Goal: Task Accomplishment & Management: Use online tool/utility

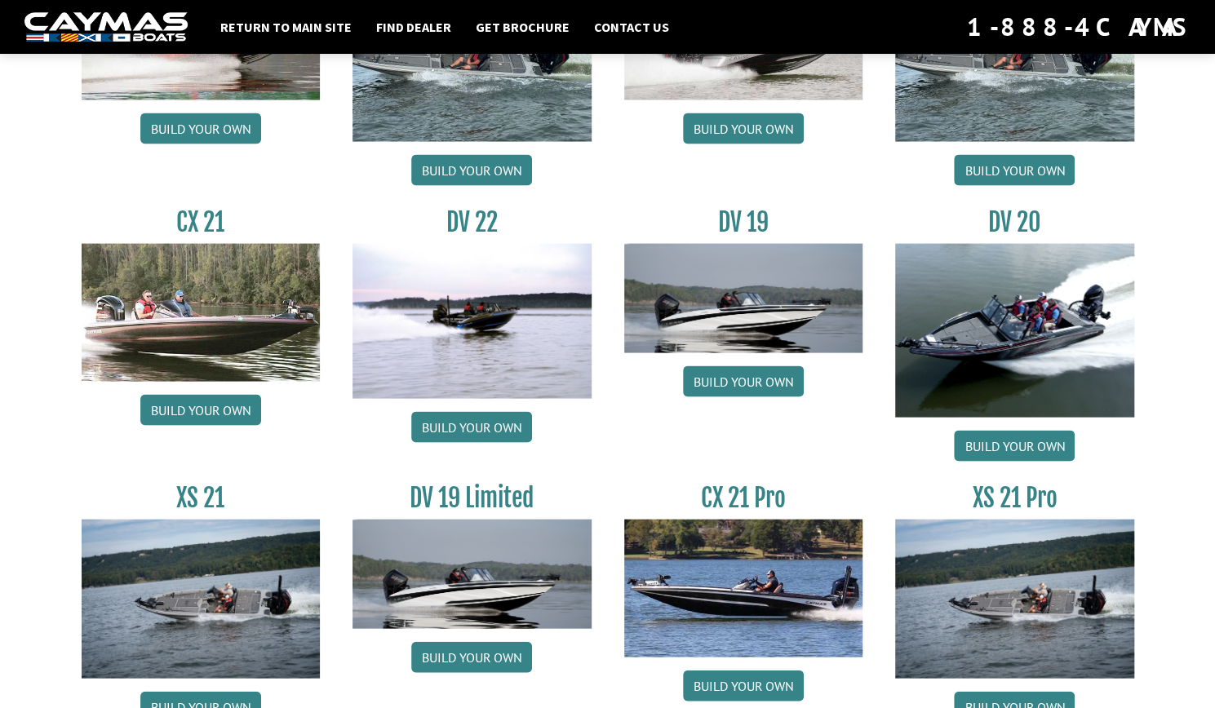
scroll to position [1882, 0]
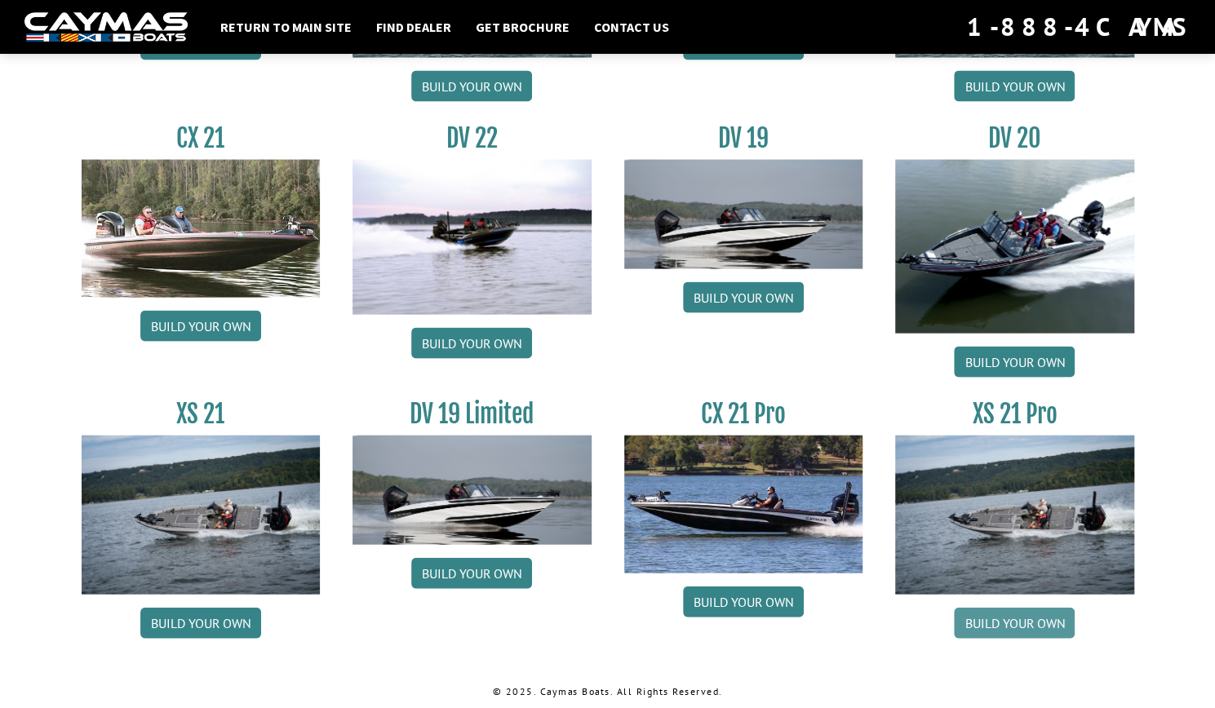
click at [989, 621] on link "Build your own" at bounding box center [1014, 623] width 121 height 31
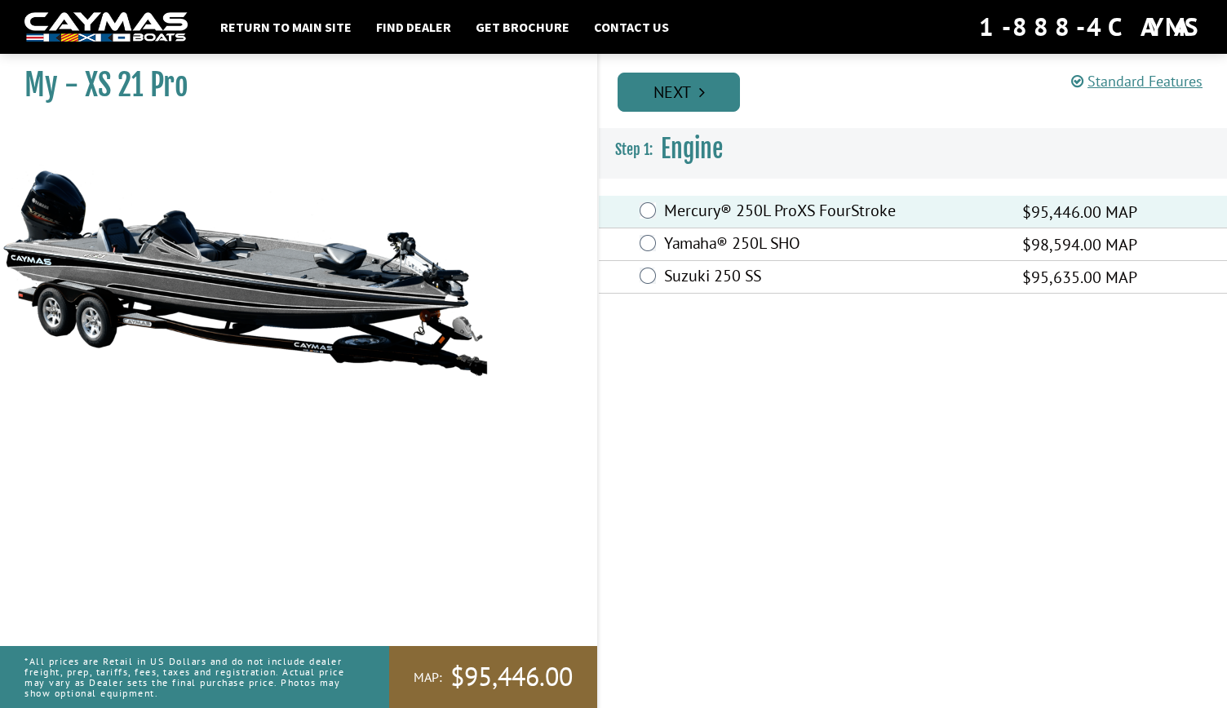
click at [716, 84] on link "Next" at bounding box center [679, 92] width 122 height 39
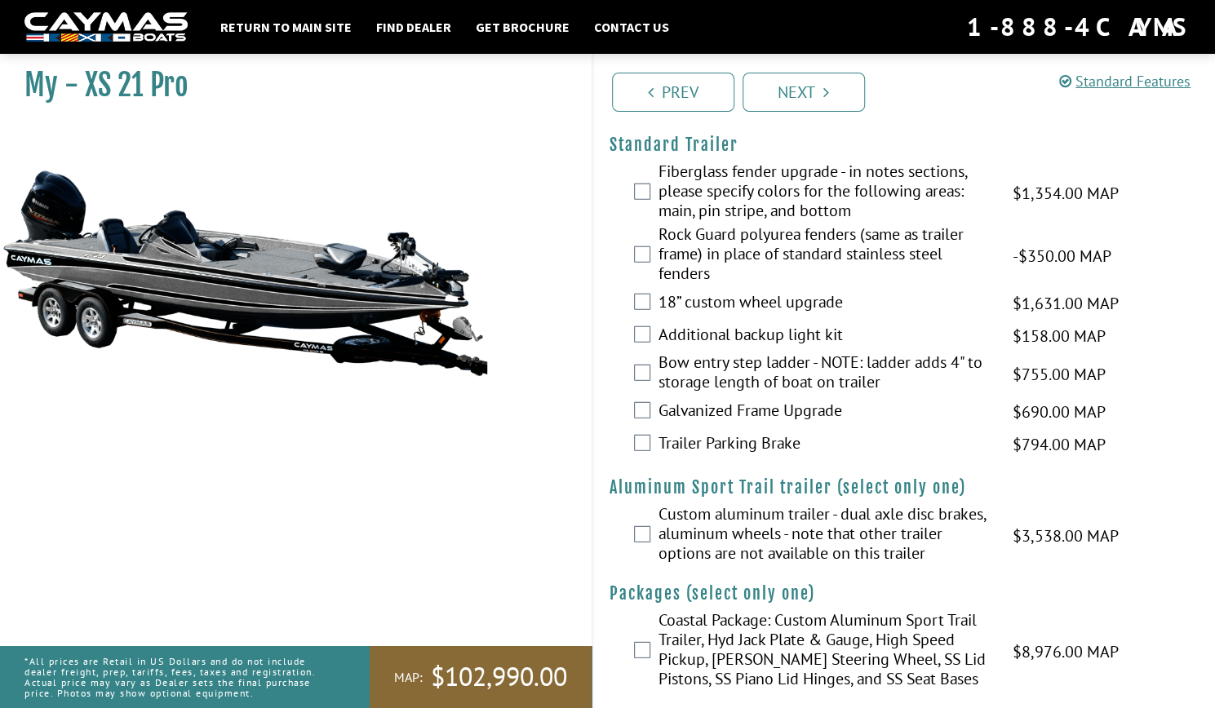
scroll to position [2382, 0]
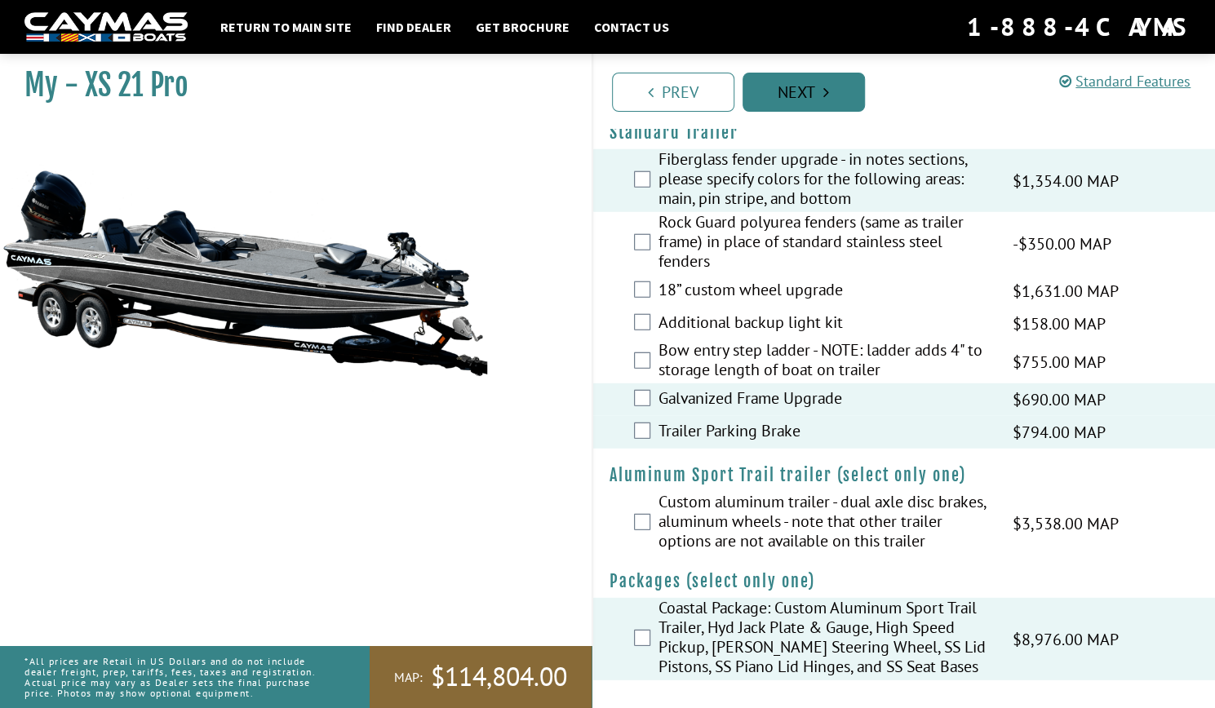
click at [830, 91] on link "Next" at bounding box center [804, 92] width 122 height 39
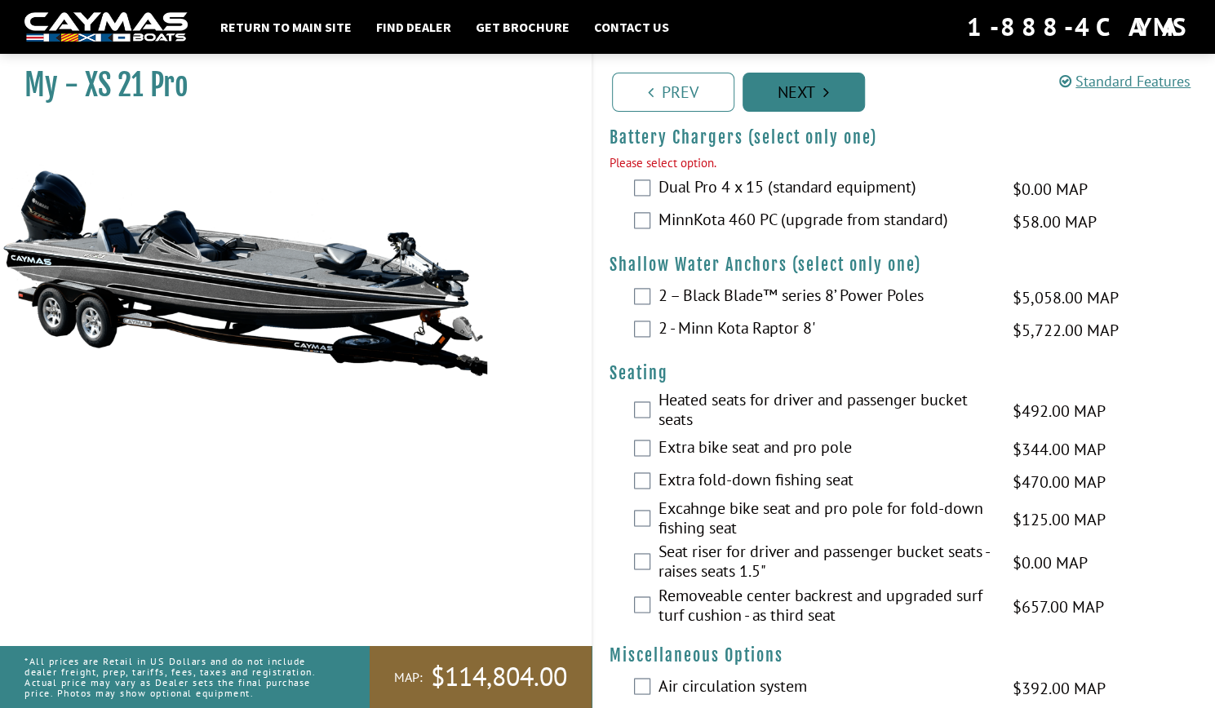
scroll to position [1223, 0]
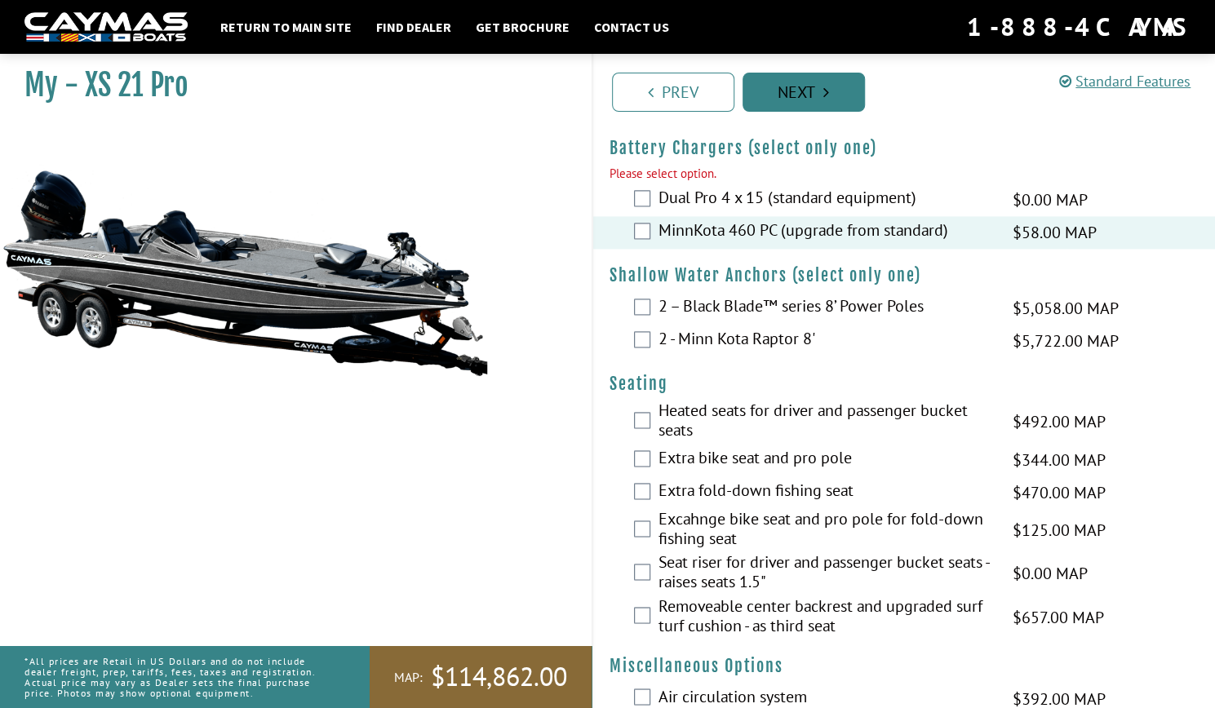
click at [790, 100] on link "Next" at bounding box center [804, 92] width 122 height 39
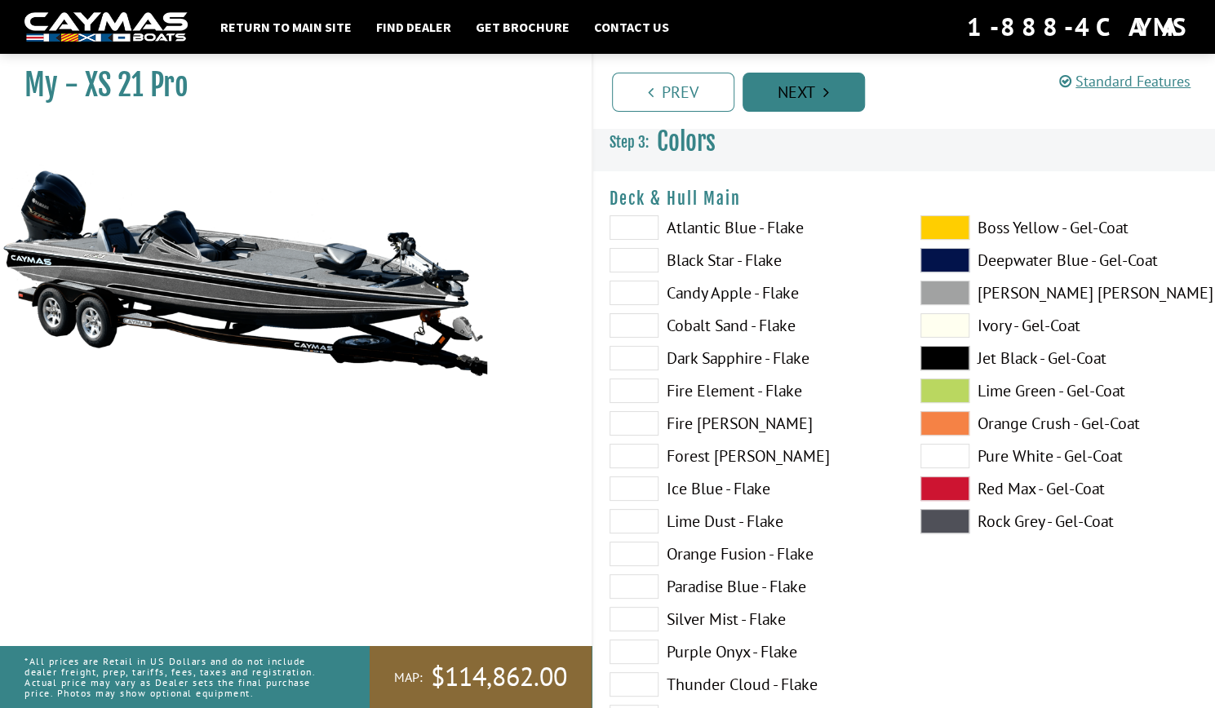
scroll to position [0, 0]
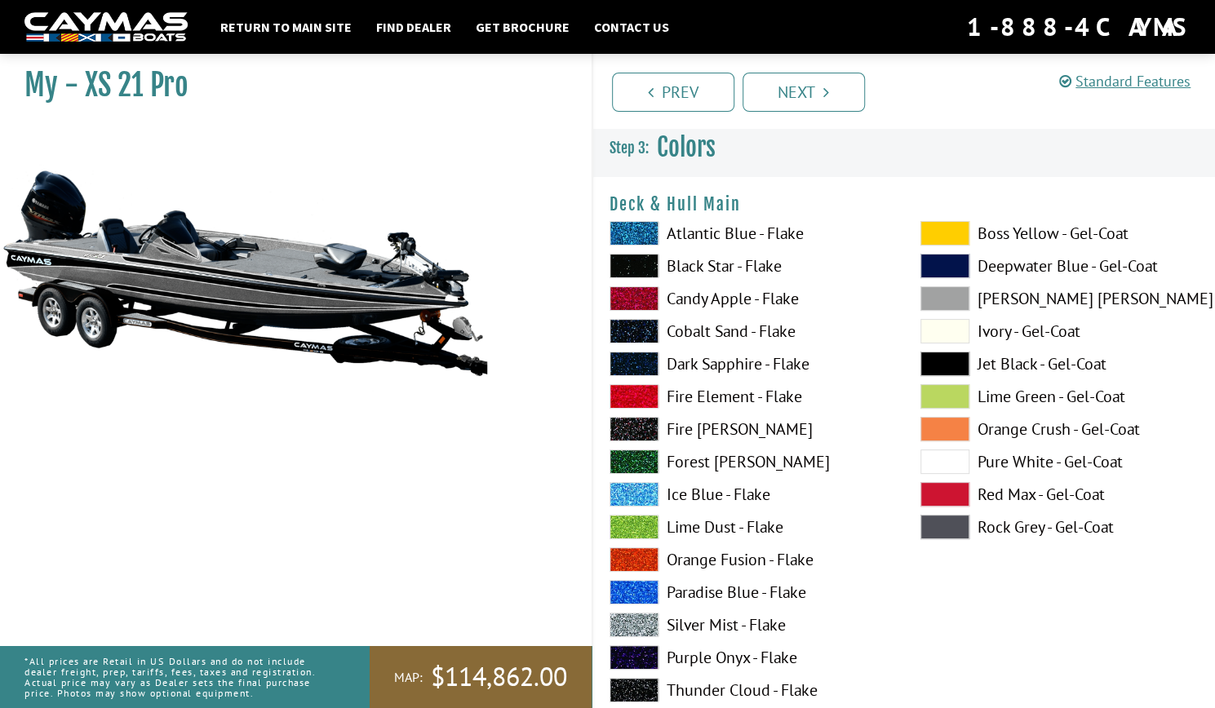
click at [637, 590] on span at bounding box center [634, 592] width 49 height 24
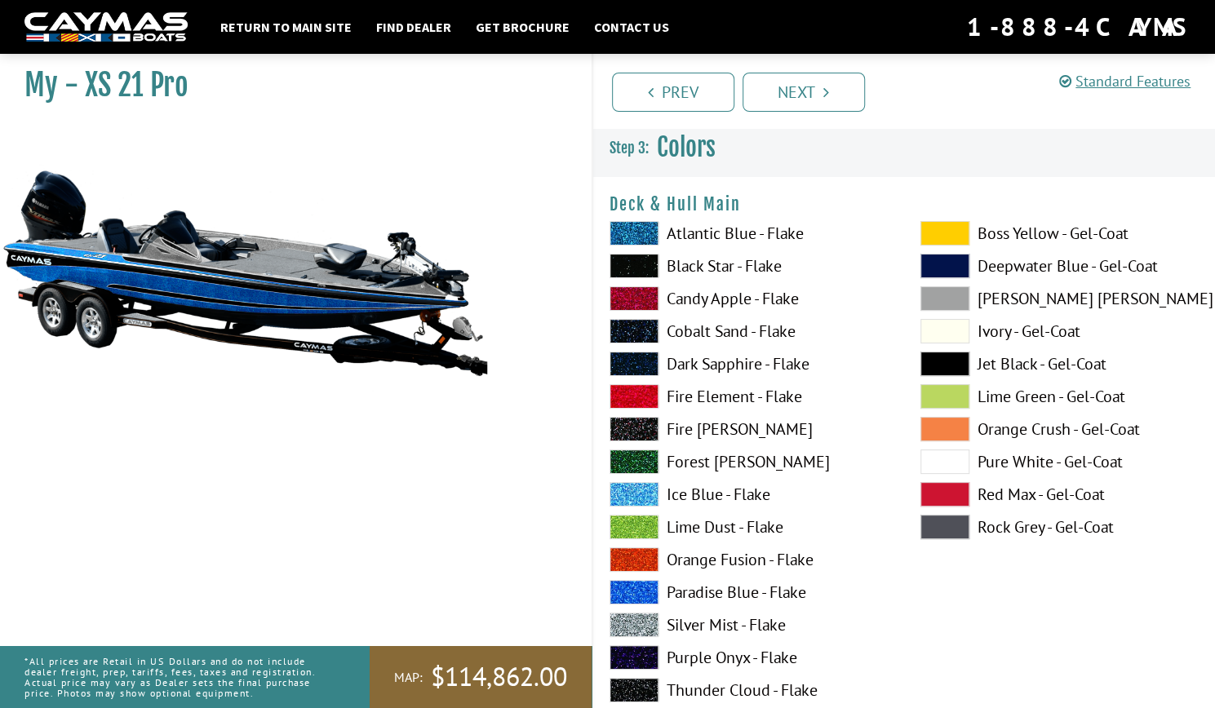
click at [635, 616] on span at bounding box center [634, 625] width 49 height 24
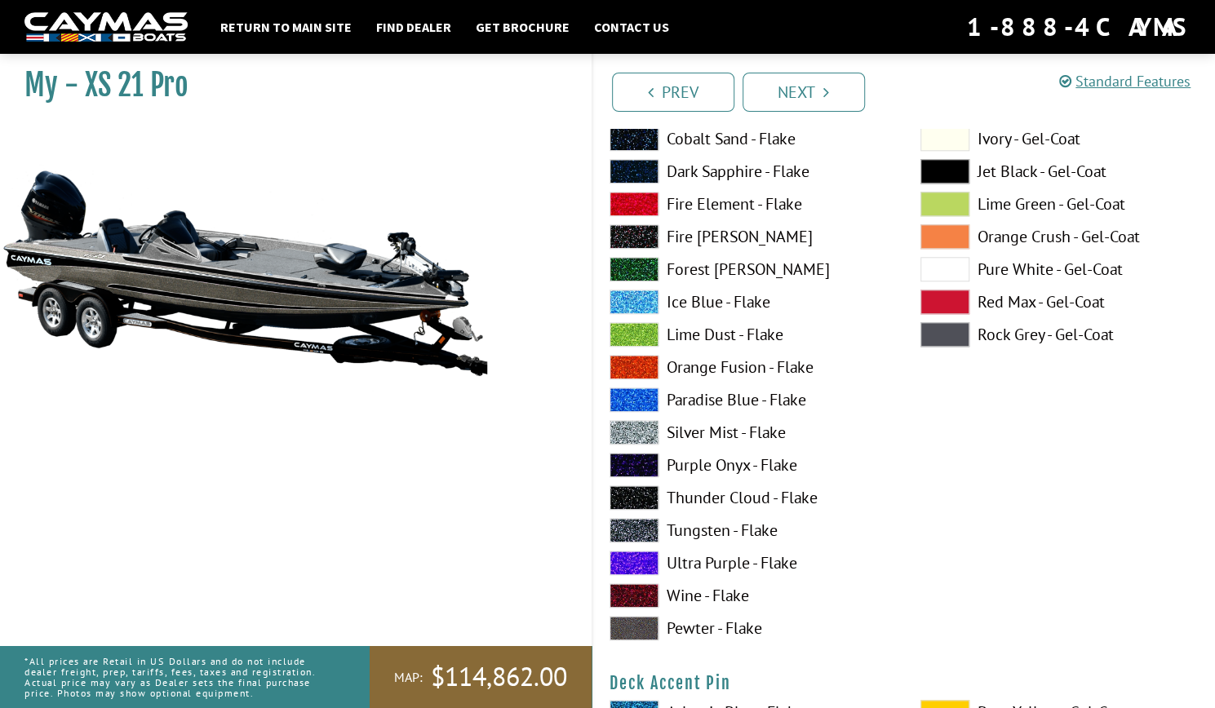
scroll to position [912, 0]
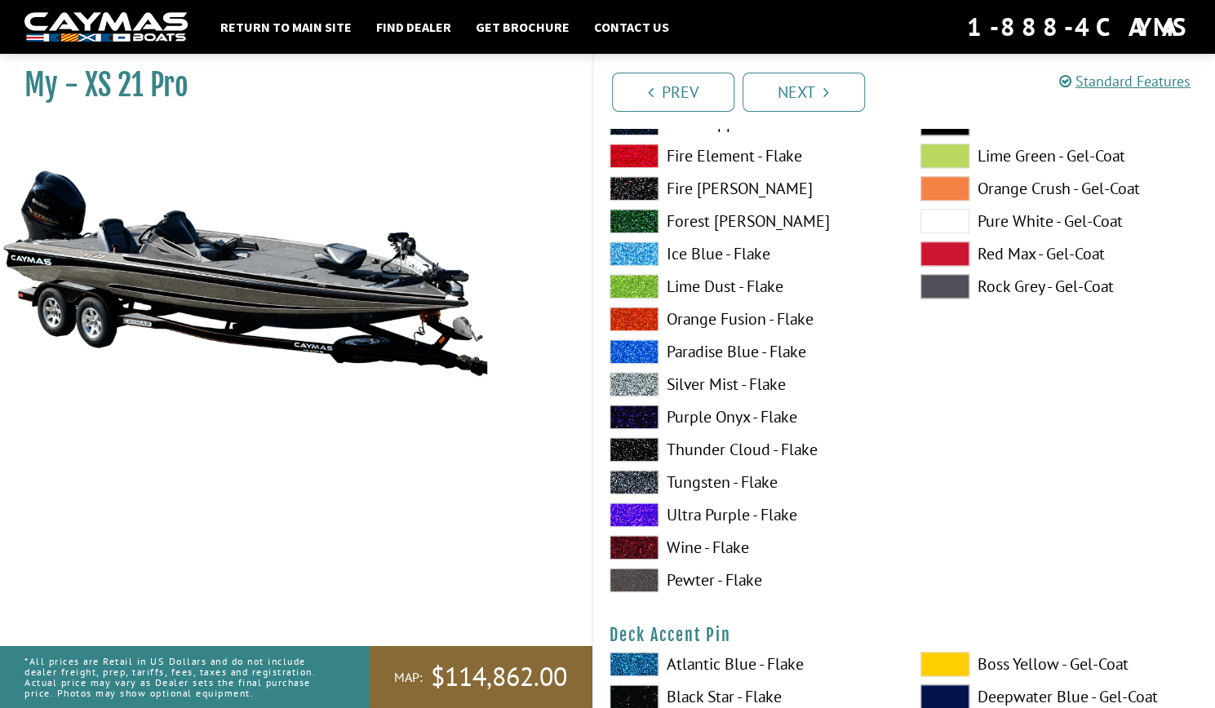
click at [636, 353] on span at bounding box center [634, 351] width 49 height 24
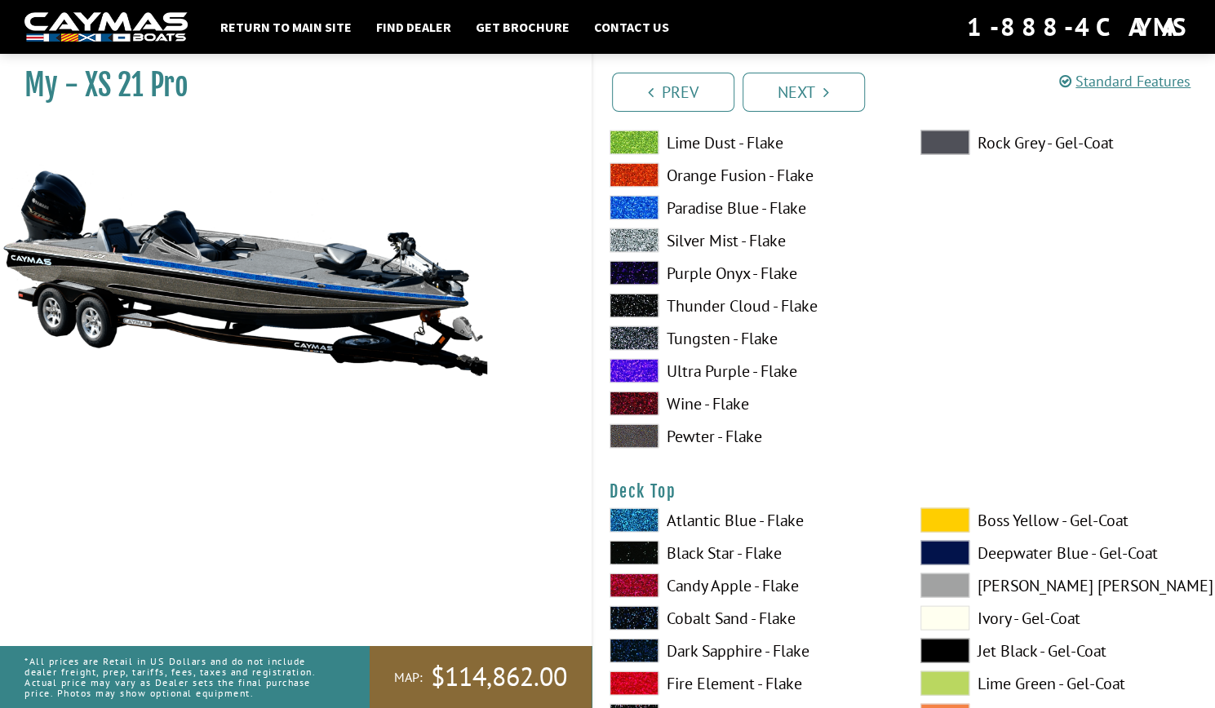
scroll to position [1705, 0]
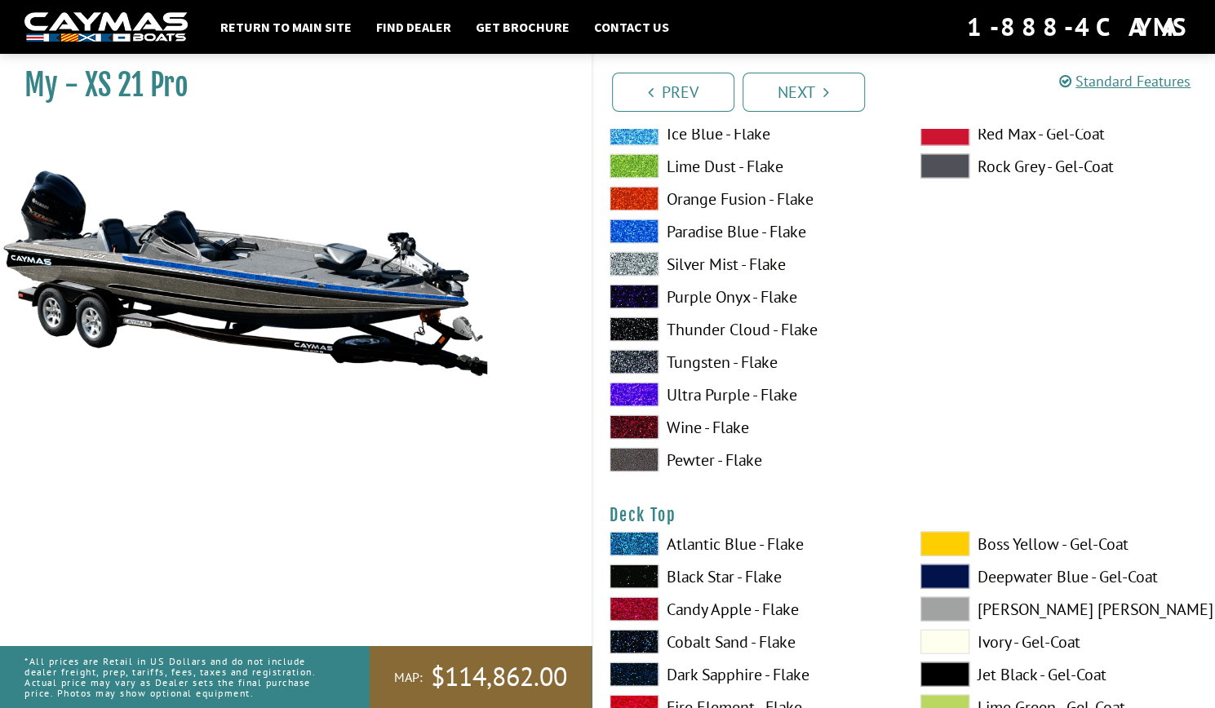
click at [632, 224] on span at bounding box center [634, 231] width 49 height 24
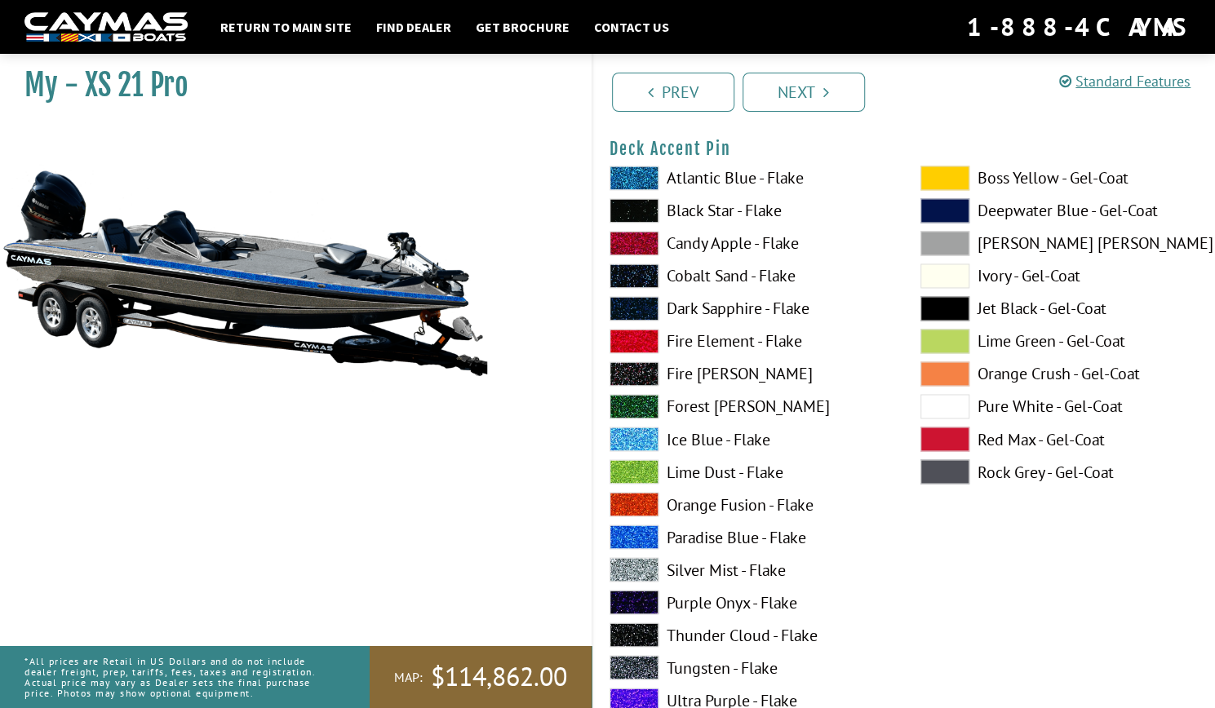
scroll to position [1414, 0]
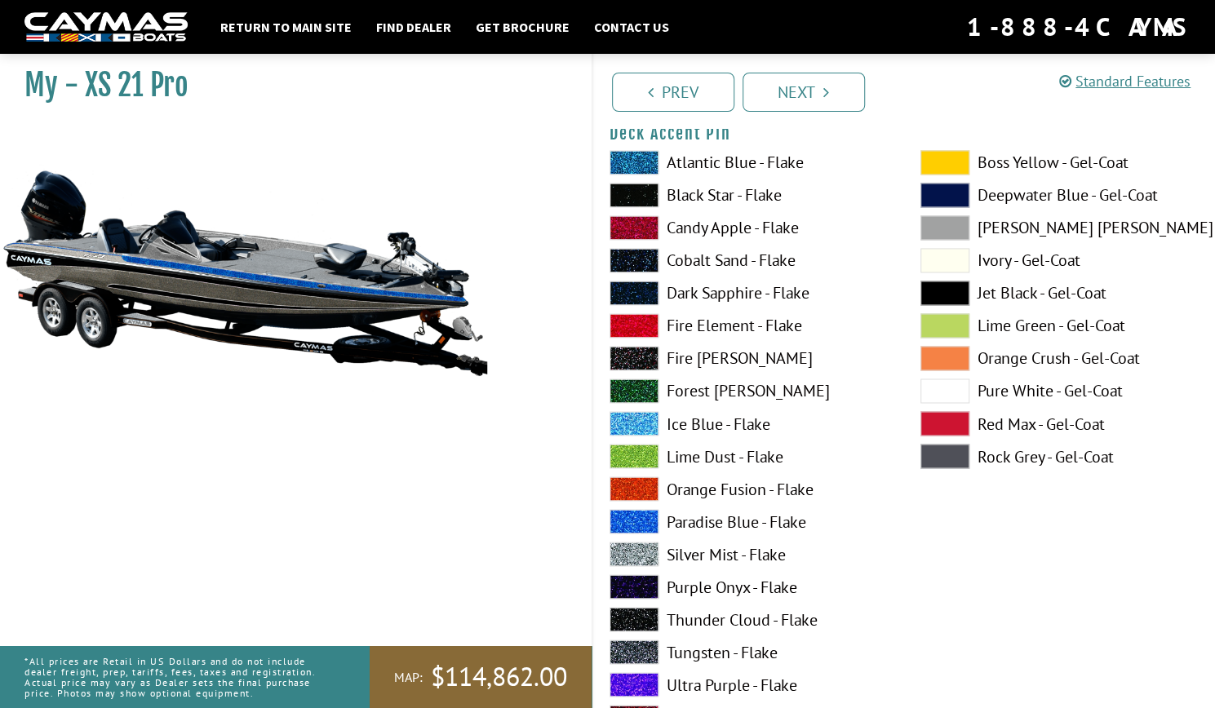
click at [706, 193] on label "Black Star - Flake" at bounding box center [749, 195] width 278 height 24
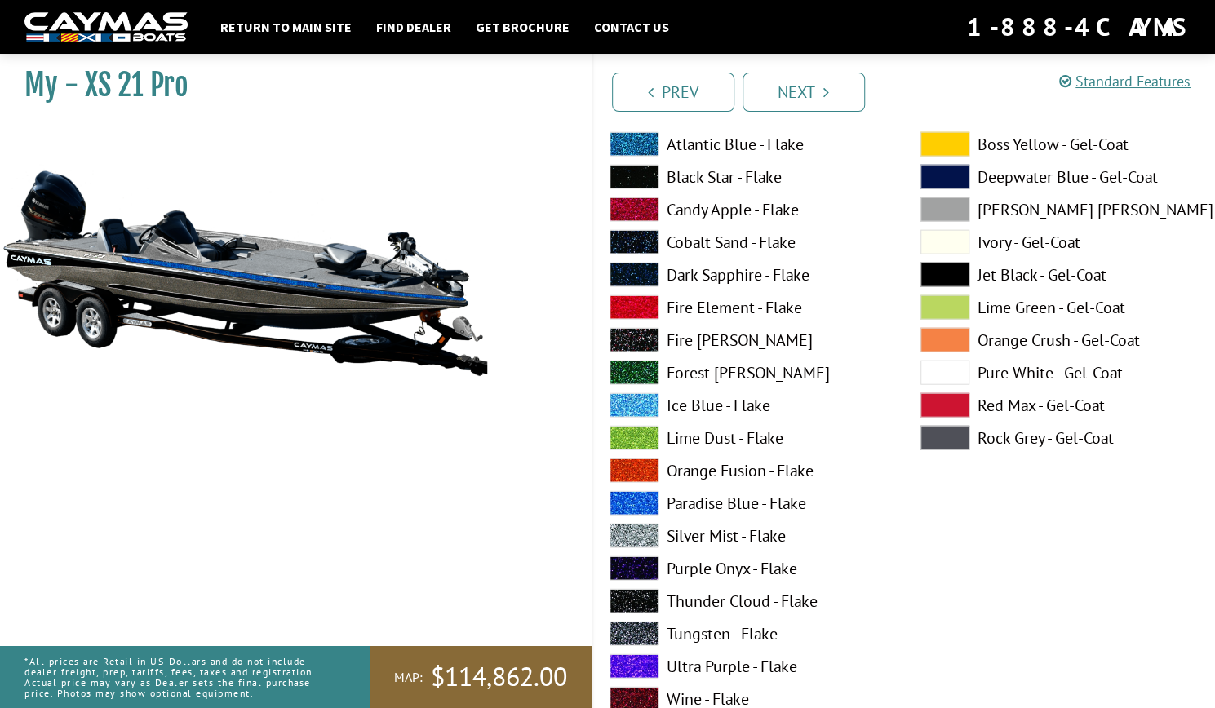
scroll to position [2111, 0]
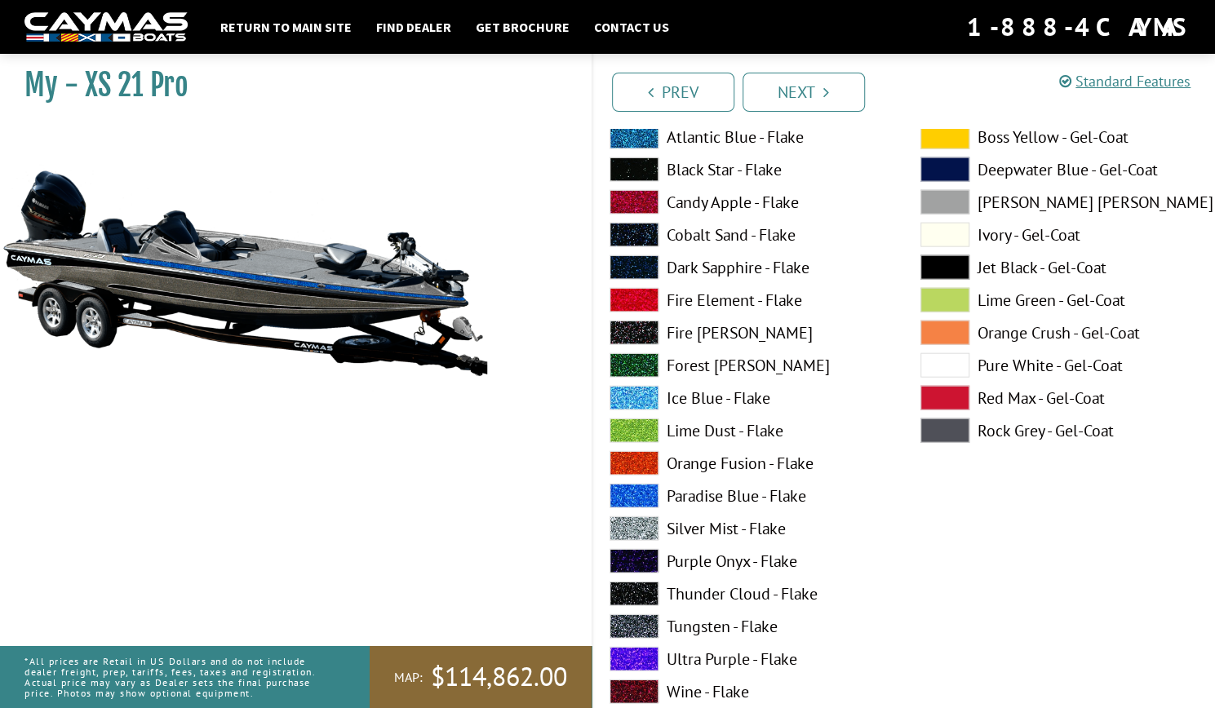
click at [636, 499] on span at bounding box center [634, 496] width 49 height 24
click at [635, 528] on span at bounding box center [634, 529] width 49 height 24
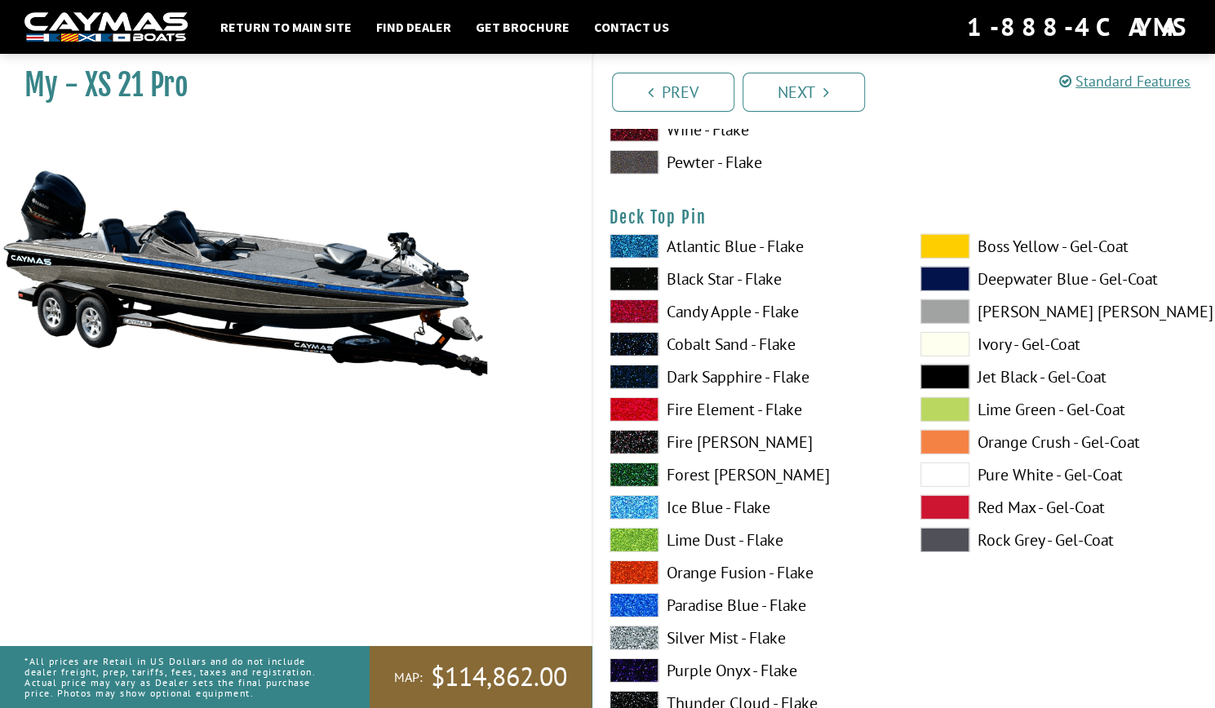
scroll to position [2657, 0]
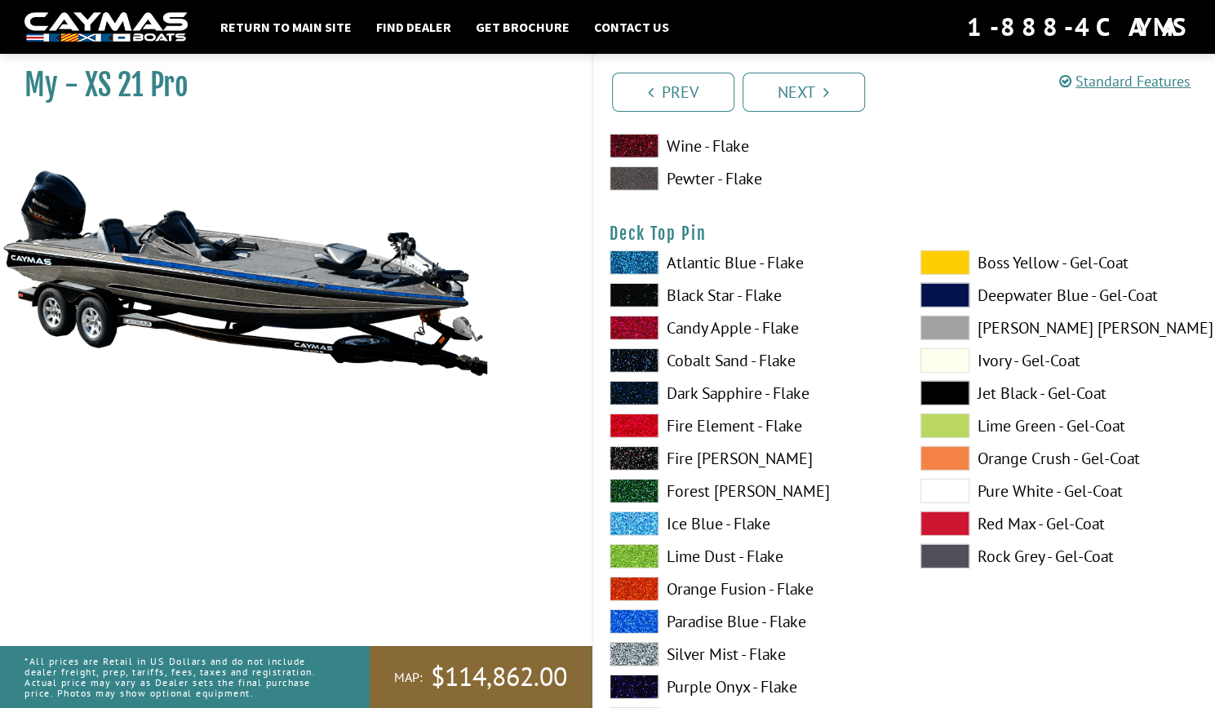
click at [633, 290] on span at bounding box center [634, 295] width 49 height 24
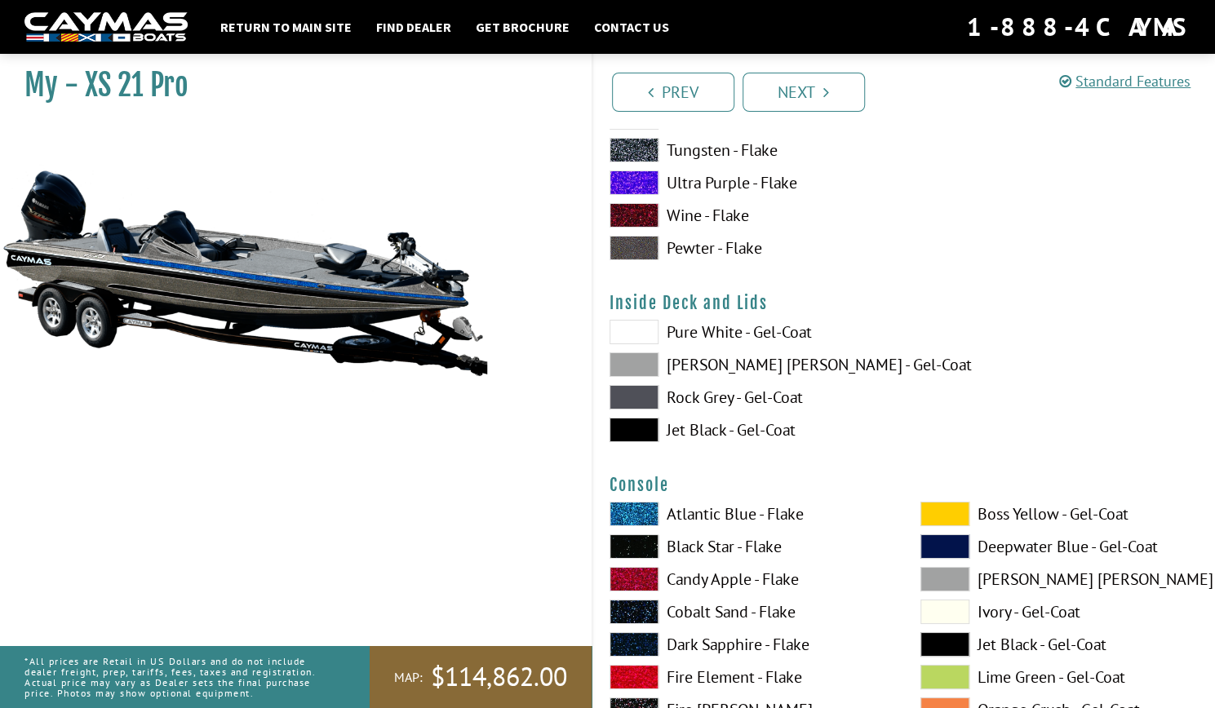
scroll to position [3275, 0]
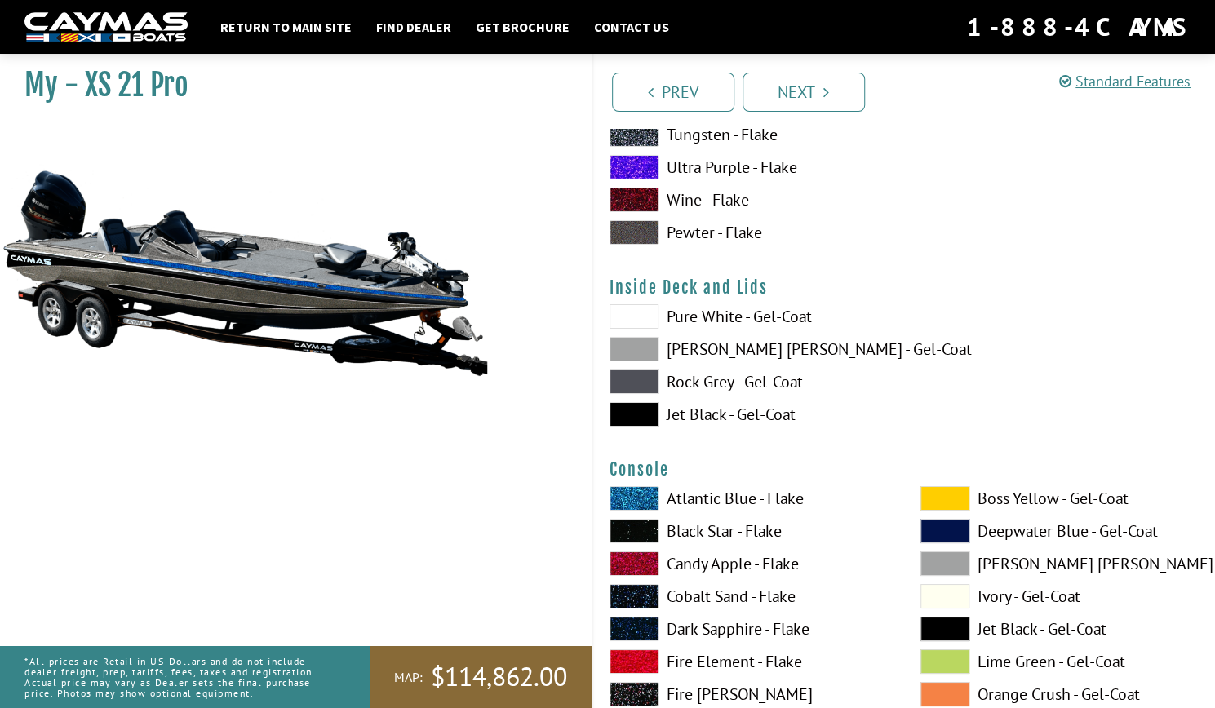
click at [636, 318] on span at bounding box center [634, 316] width 49 height 24
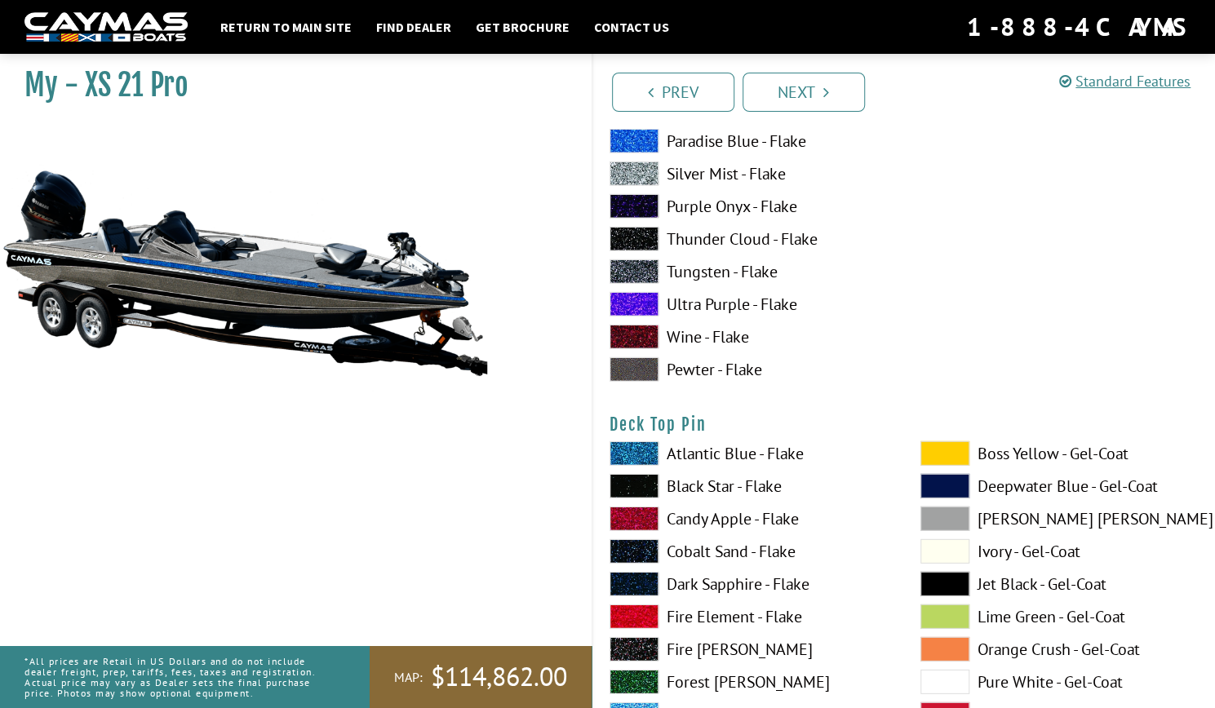
scroll to position [2035, 0]
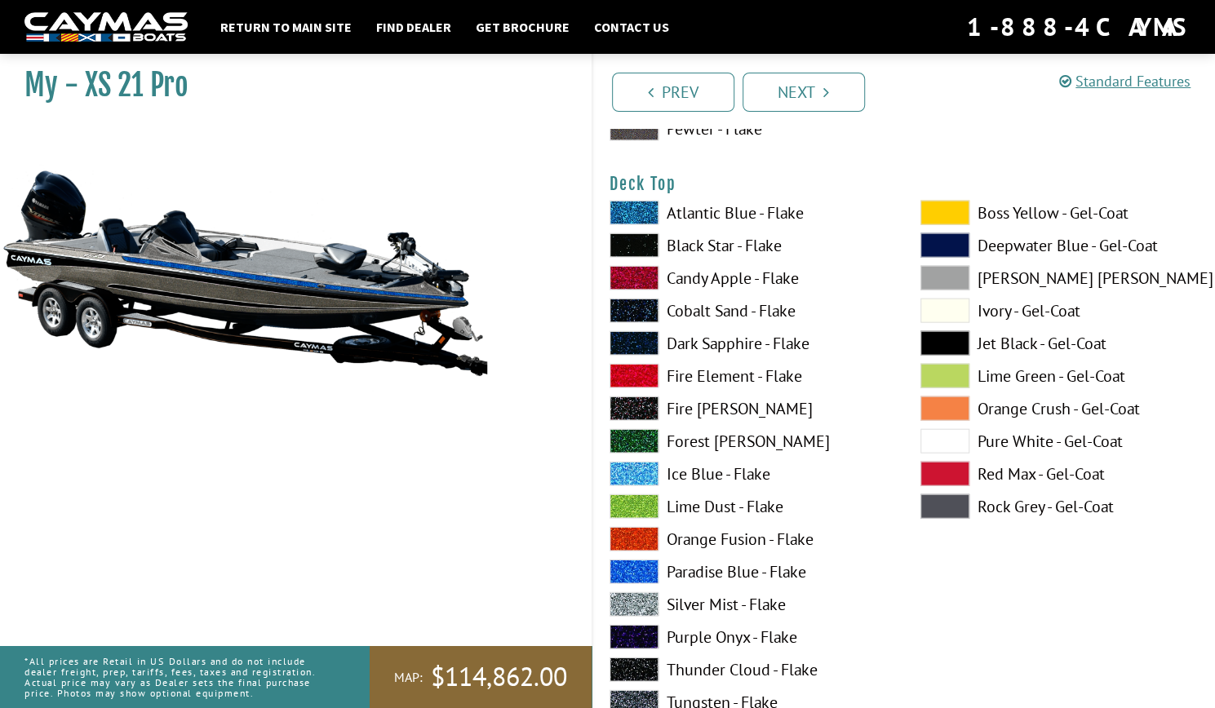
click at [951, 440] on span at bounding box center [944, 441] width 49 height 24
click at [635, 565] on span at bounding box center [634, 572] width 49 height 24
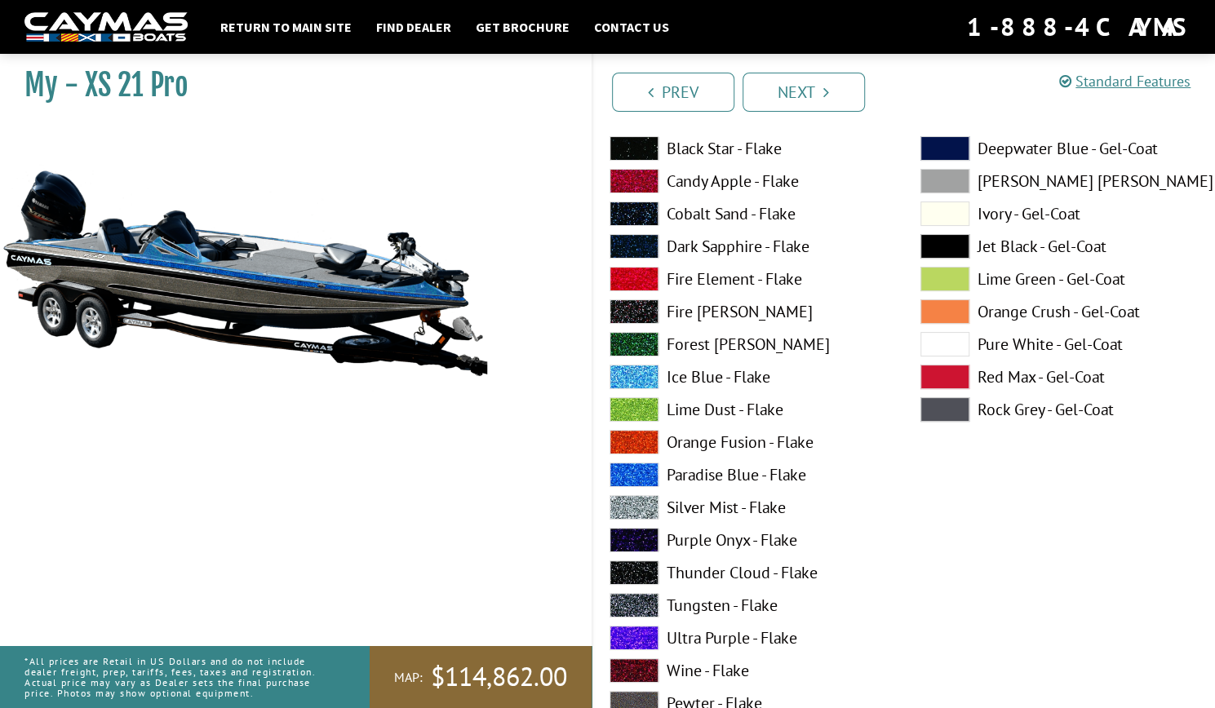
scroll to position [3665, 0]
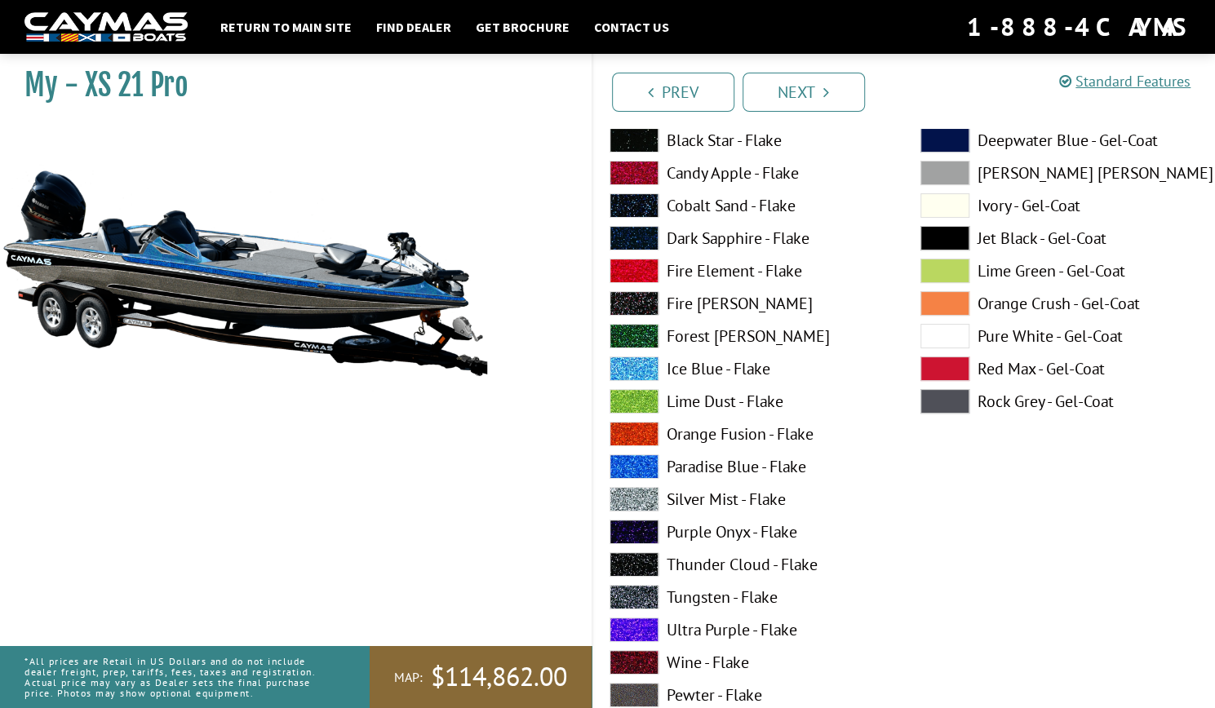
click at [632, 458] on span at bounding box center [634, 467] width 49 height 24
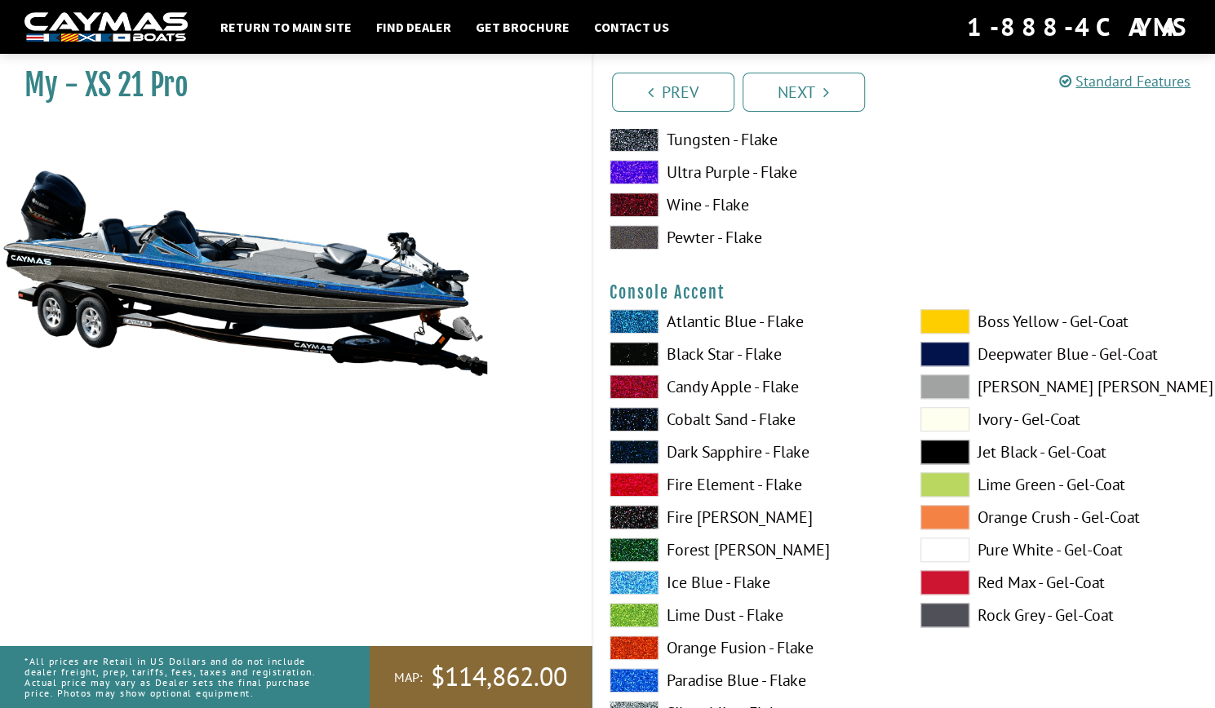
scroll to position [4147, 0]
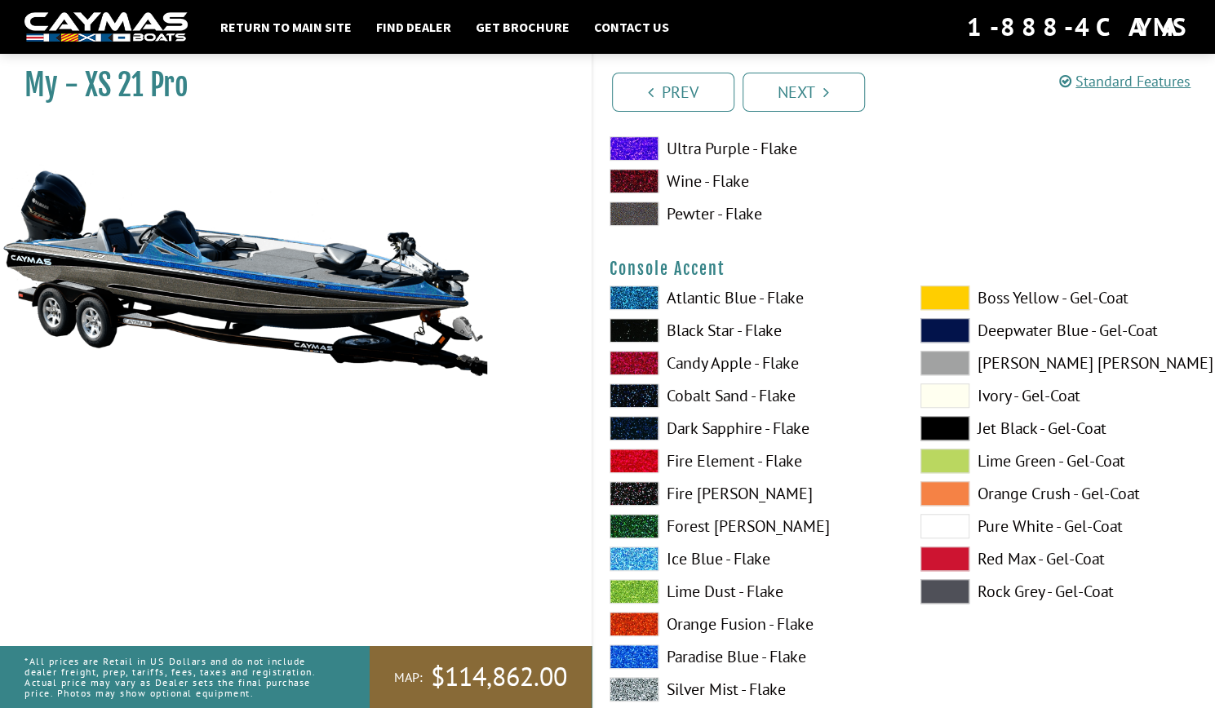
click at [944, 520] on span at bounding box center [944, 526] width 49 height 24
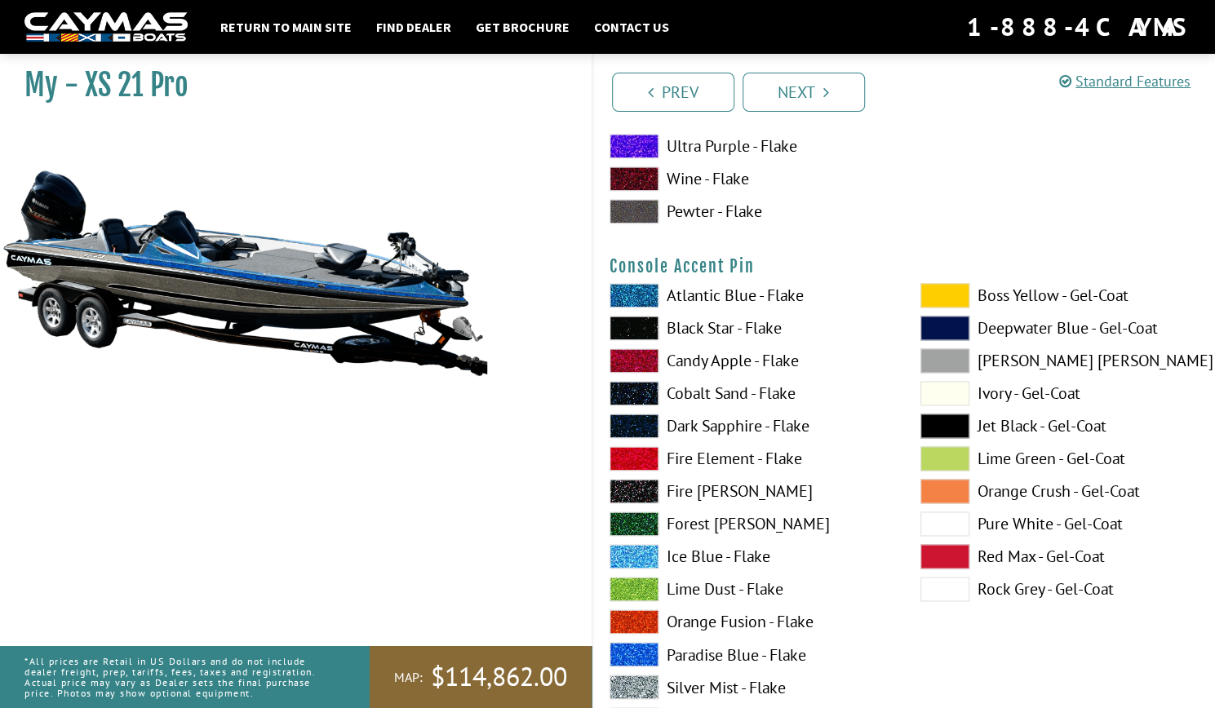
scroll to position [4892, 0]
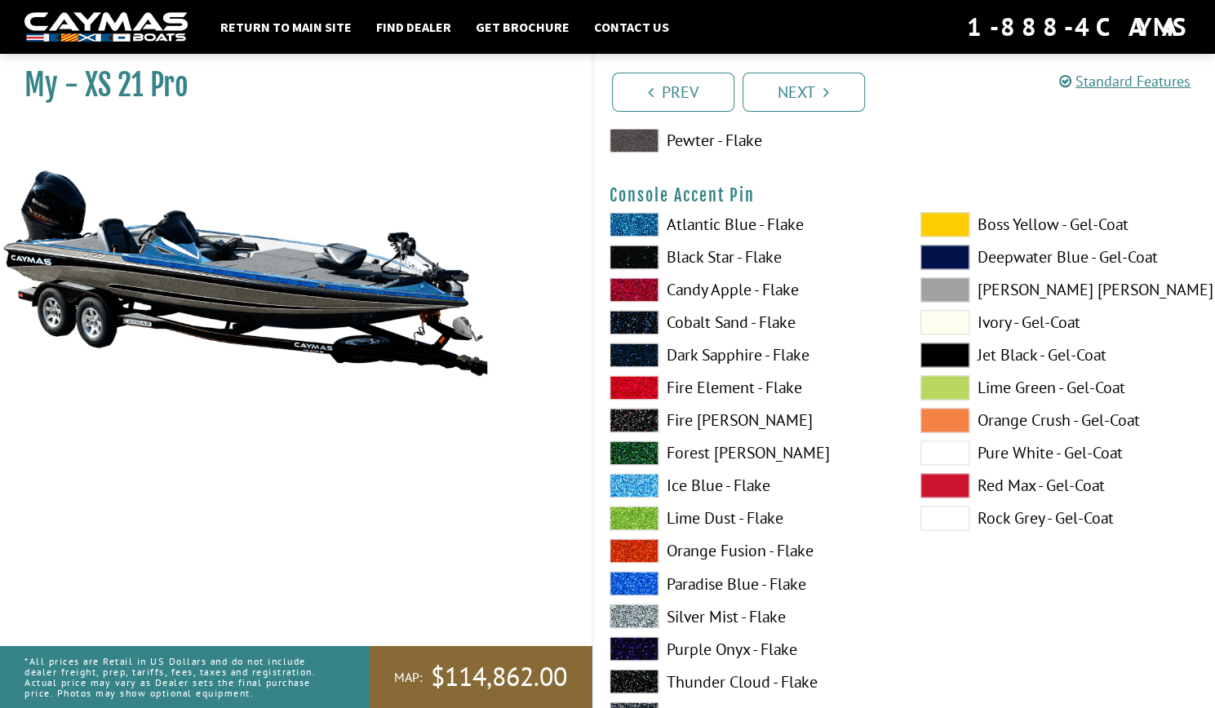
click at [635, 225] on span at bounding box center [634, 224] width 49 height 24
click at [641, 575] on span at bounding box center [634, 583] width 49 height 24
click at [931, 446] on span at bounding box center [944, 453] width 49 height 24
click at [645, 251] on span at bounding box center [634, 257] width 49 height 24
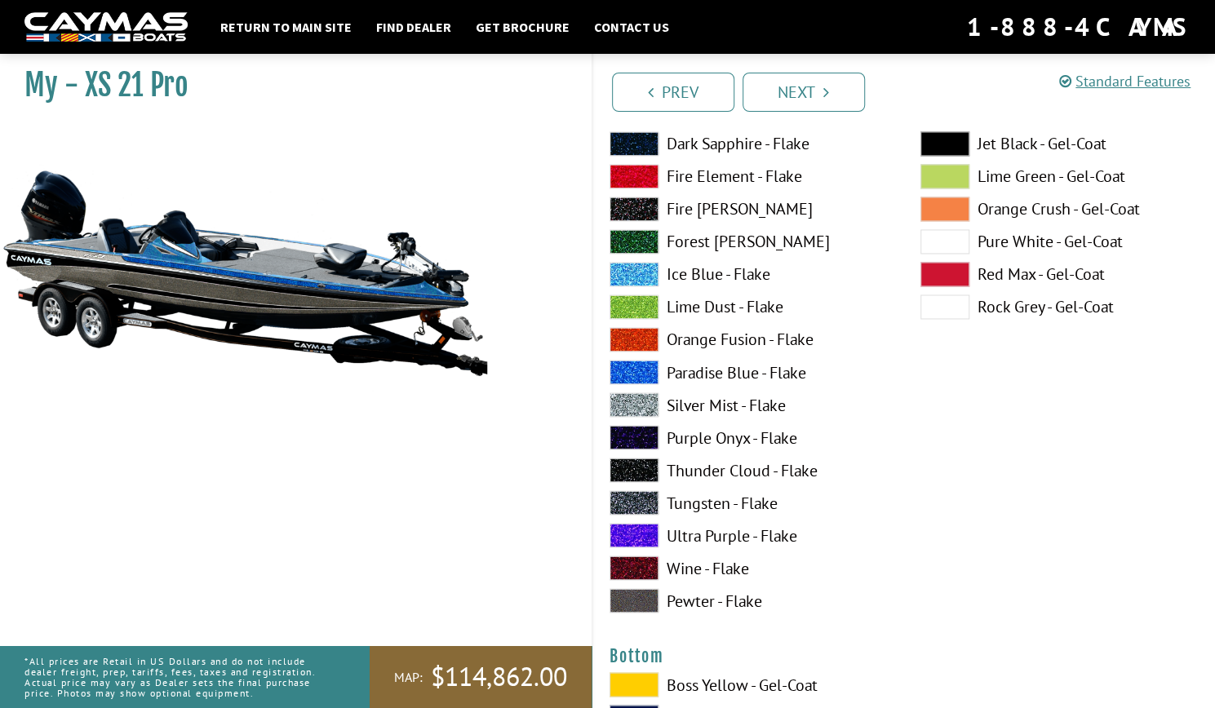
scroll to position [5310, 0]
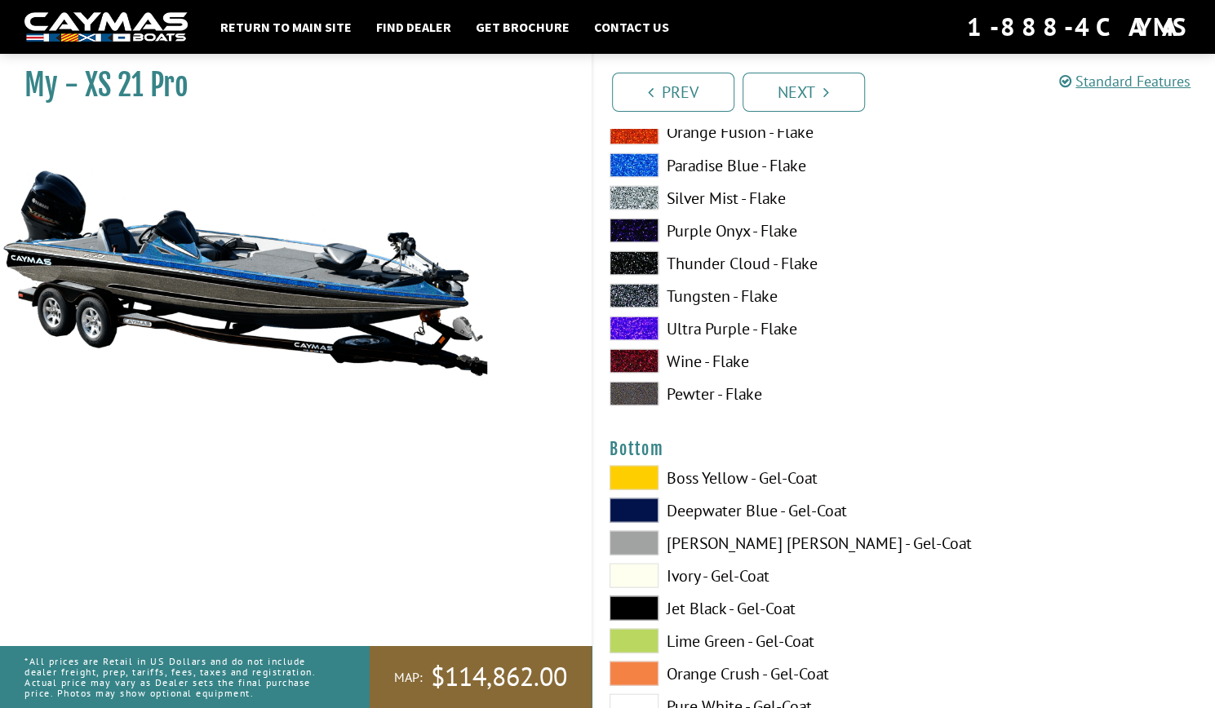
click at [1211, 389] on div "Boss Yellow - Gel-Coat Deepwater Blue - Gel-Coat Dove Gray - Gel-Coat Ivory - G…" at bounding box center [1059, 104] width 311 height 620
click at [627, 202] on span at bounding box center [634, 197] width 49 height 24
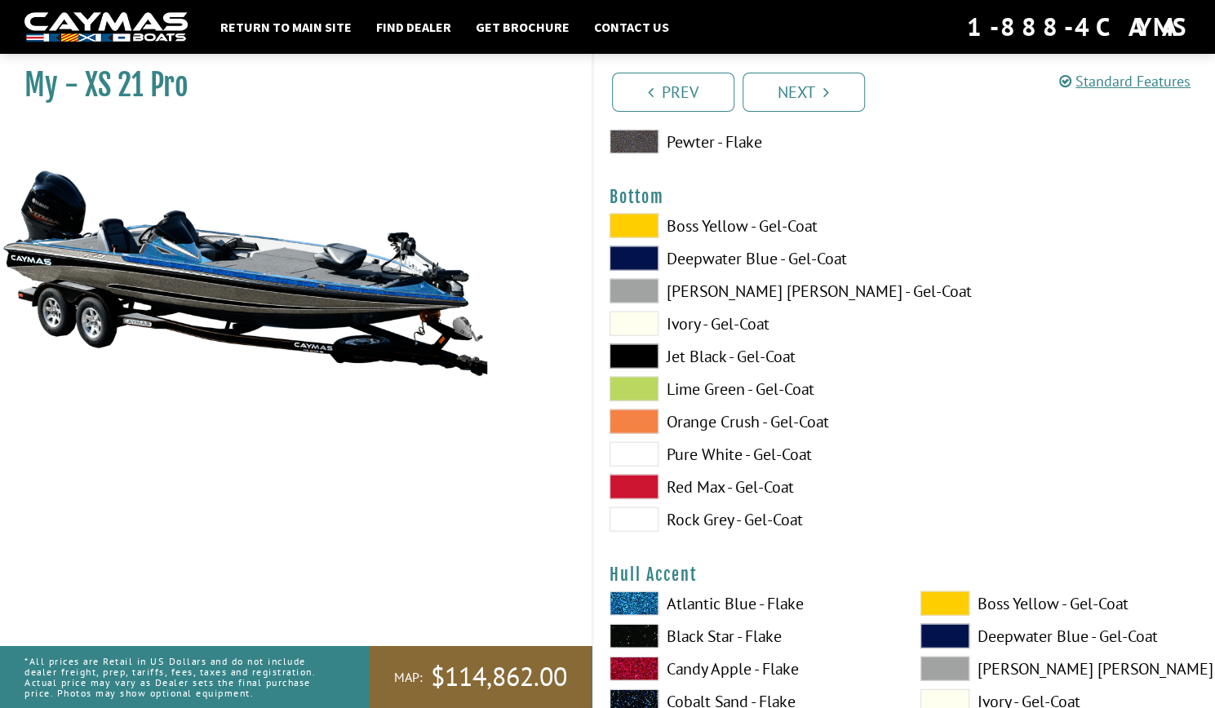
scroll to position [5529, 0]
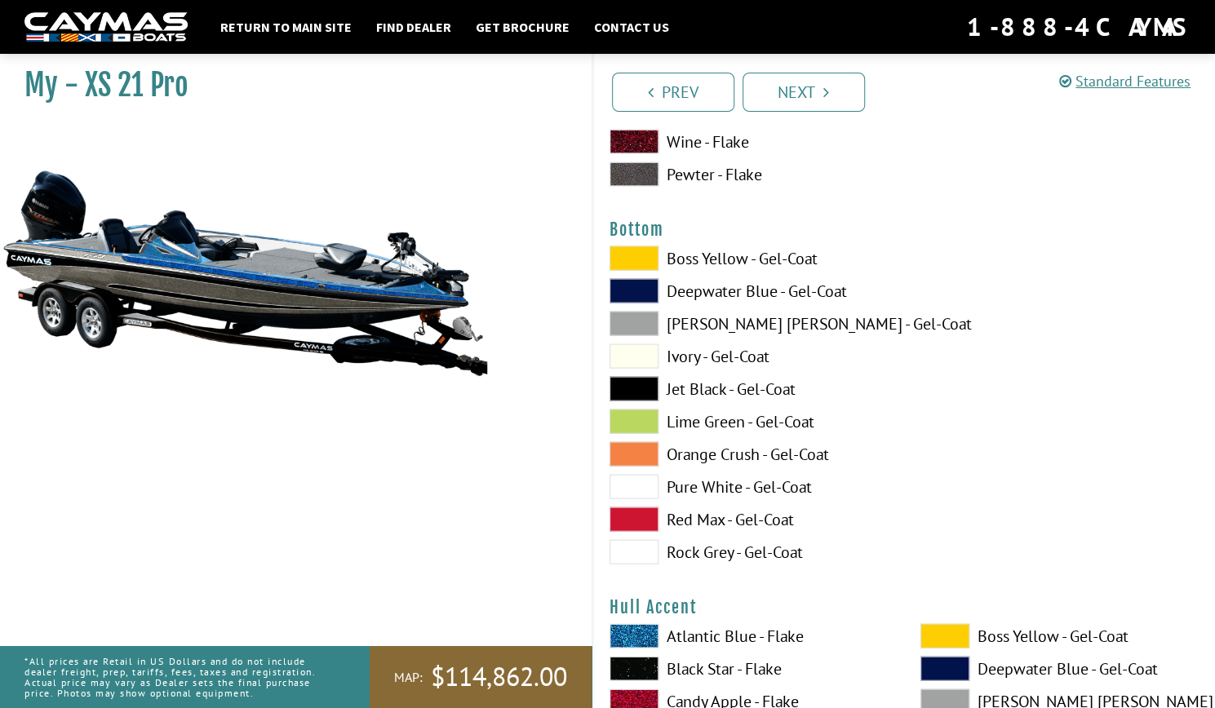
click at [644, 485] on span at bounding box center [634, 487] width 49 height 24
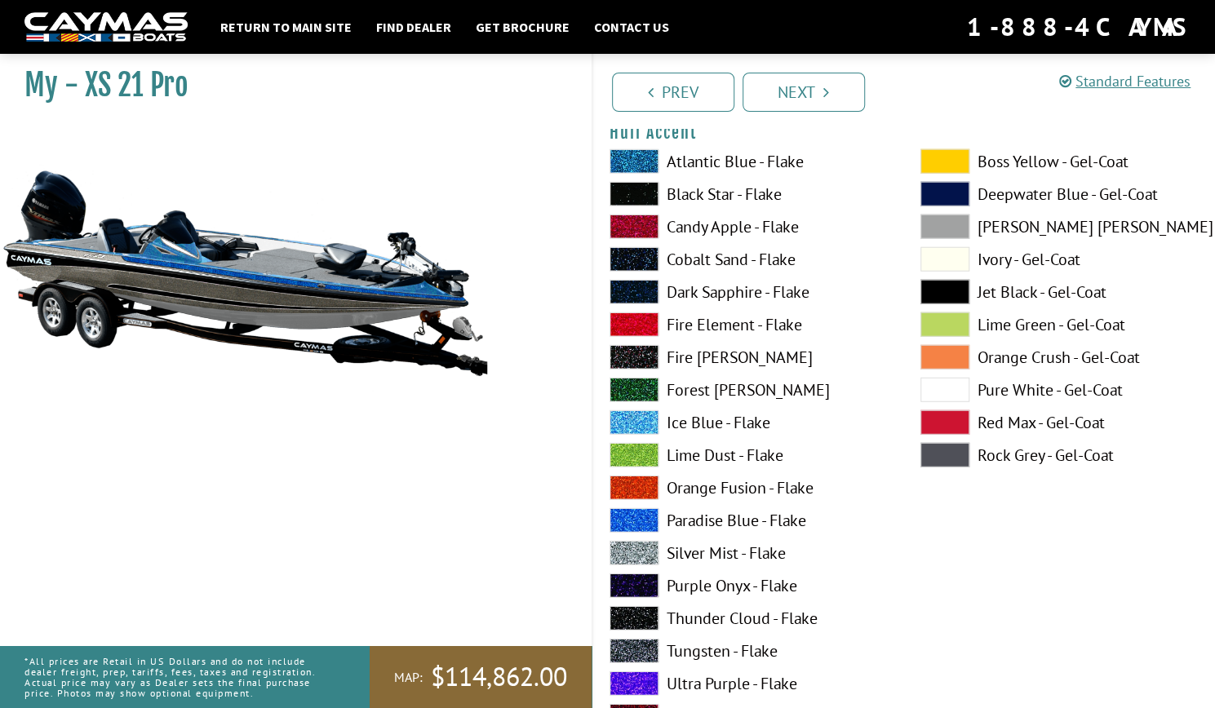
scroll to position [6019, 0]
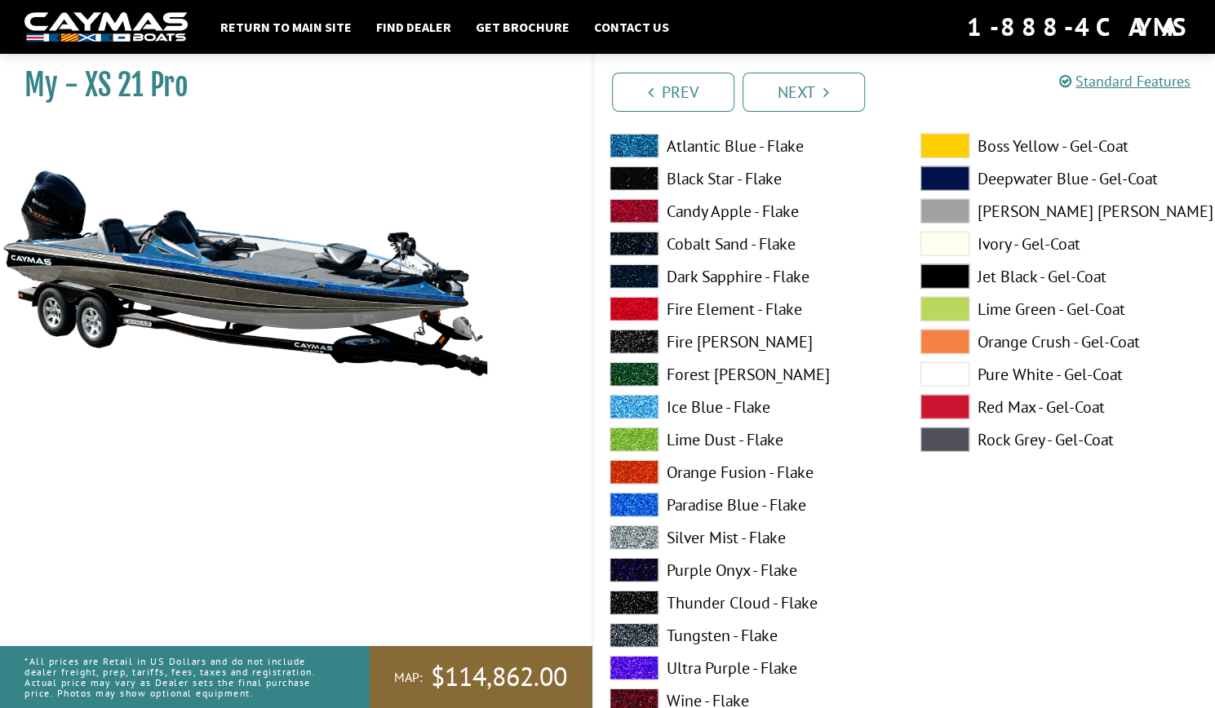
click at [629, 503] on span at bounding box center [634, 505] width 49 height 24
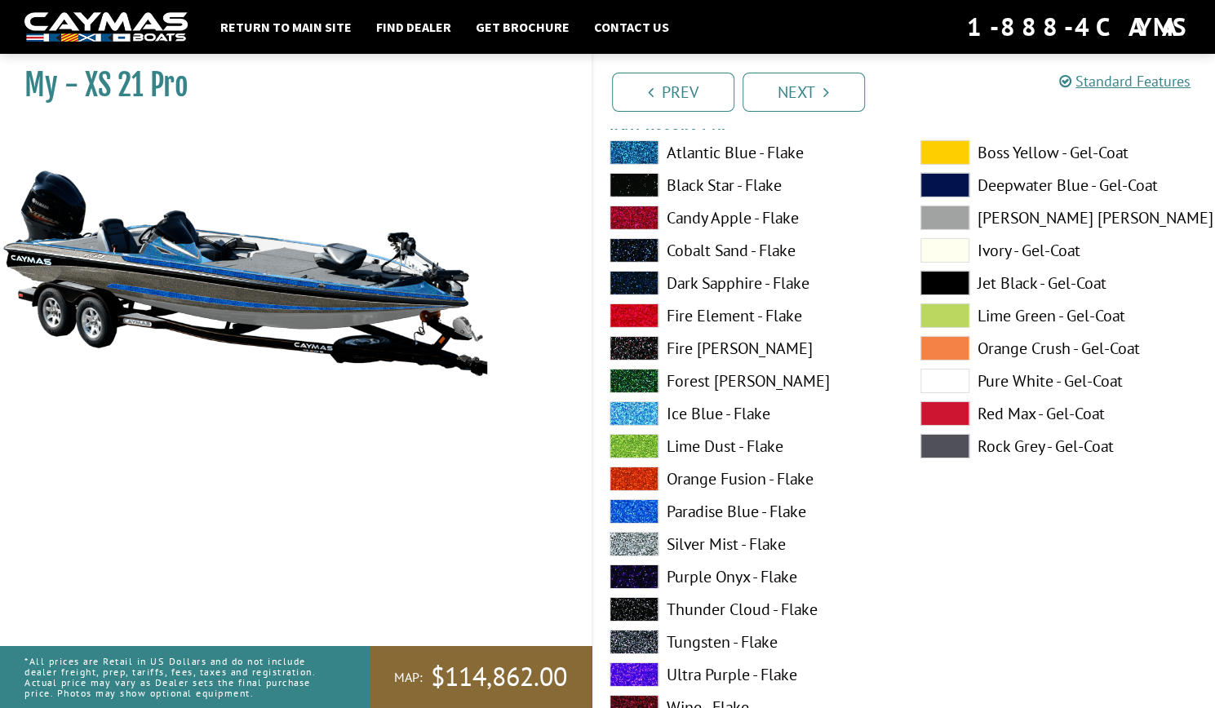
scroll to position [6693, 0]
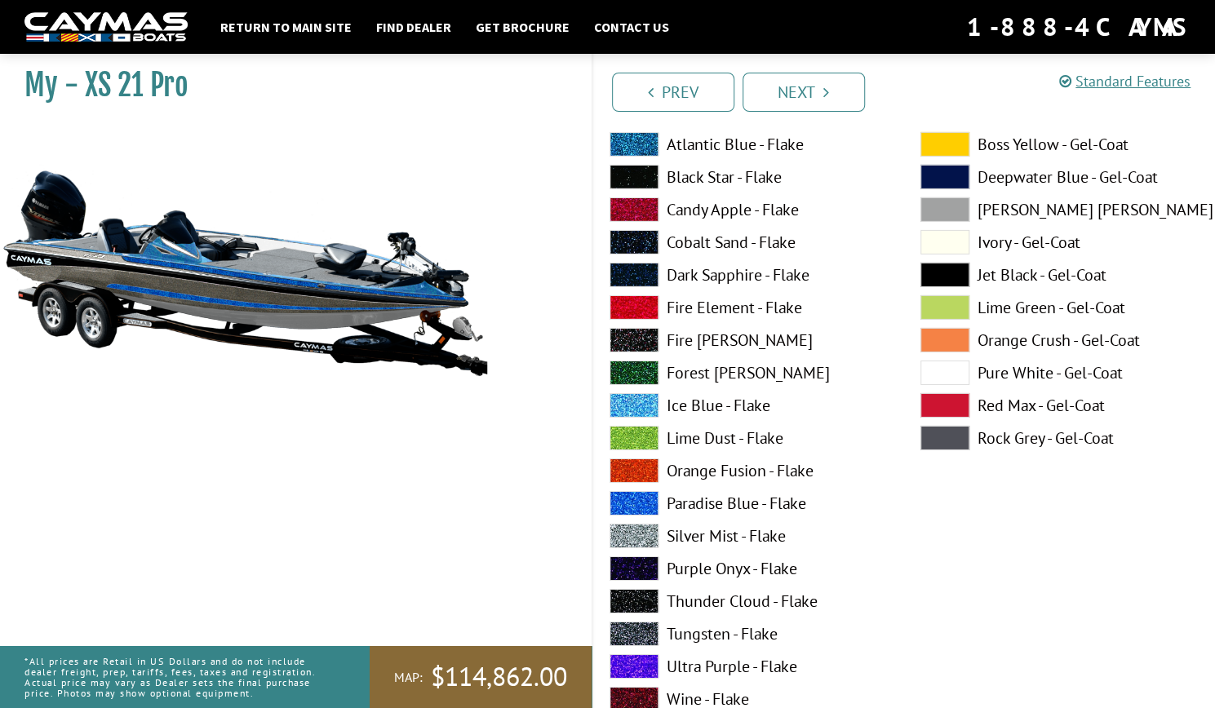
click at [635, 497] on span at bounding box center [634, 503] width 49 height 24
click at [634, 470] on span at bounding box center [634, 471] width 49 height 24
drag, startPoint x: 1211, startPoint y: 495, endPoint x: 1224, endPoint y: 489, distance: 14.6
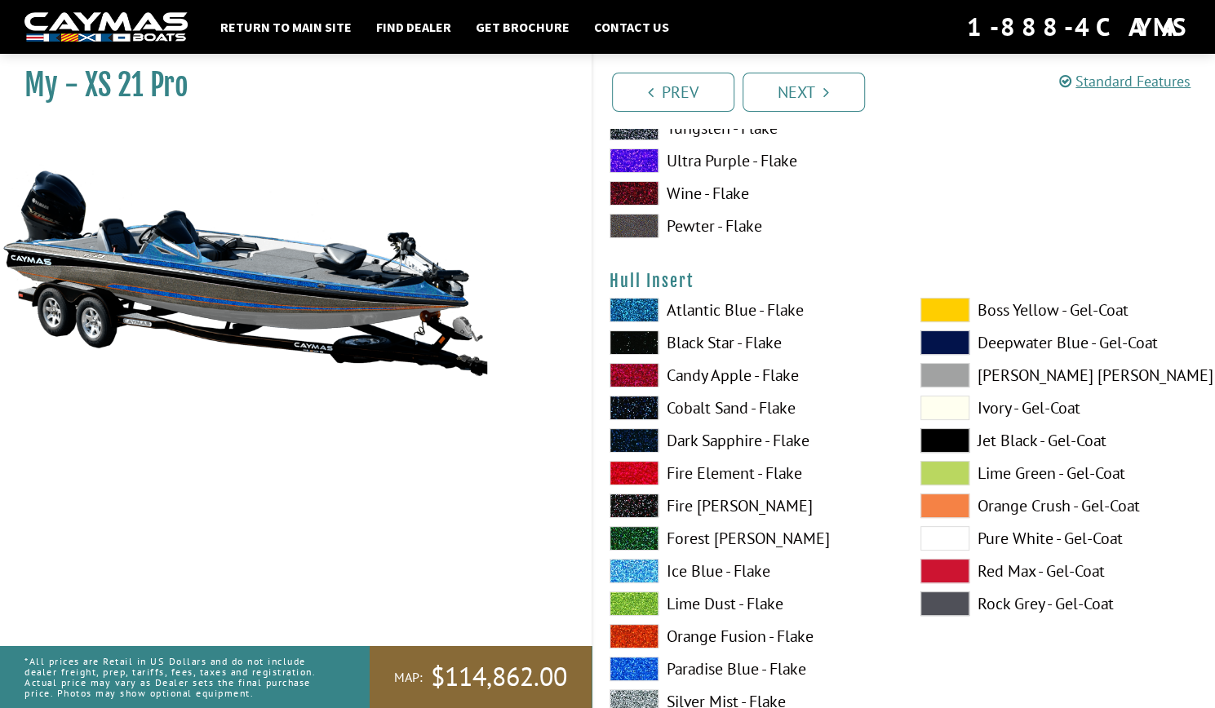
scroll to position [7215, 0]
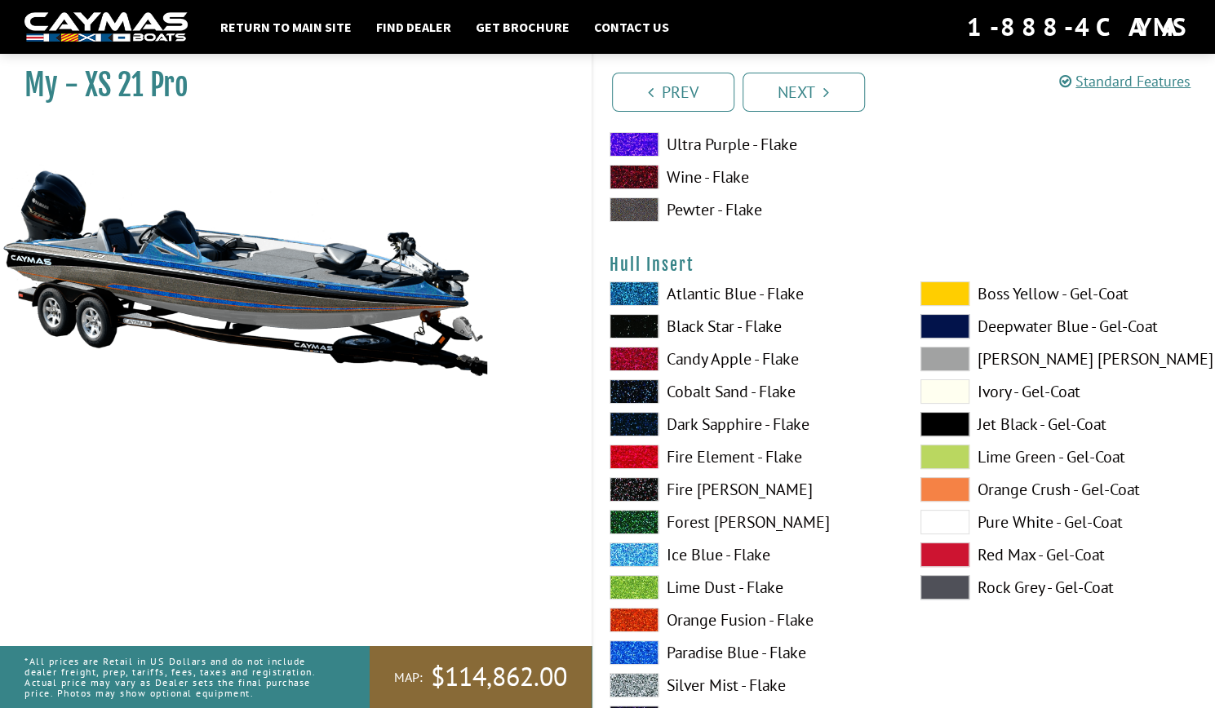
click at [645, 651] on span at bounding box center [634, 653] width 49 height 24
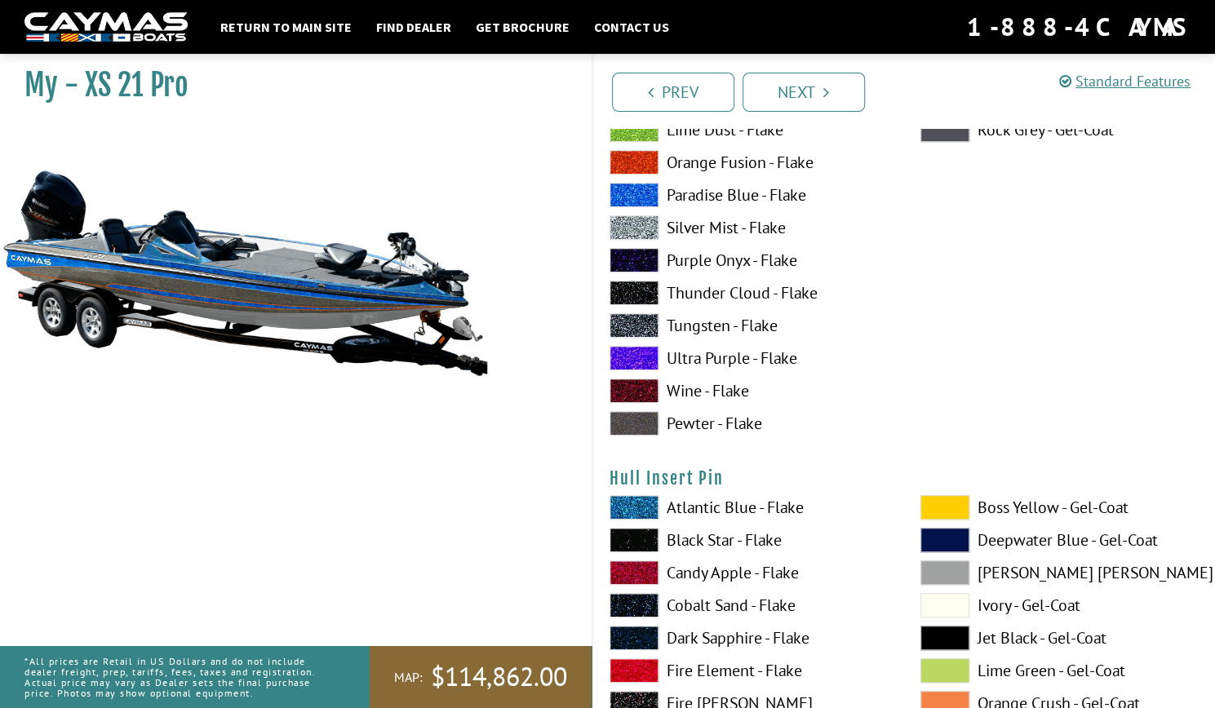
scroll to position [7696, 0]
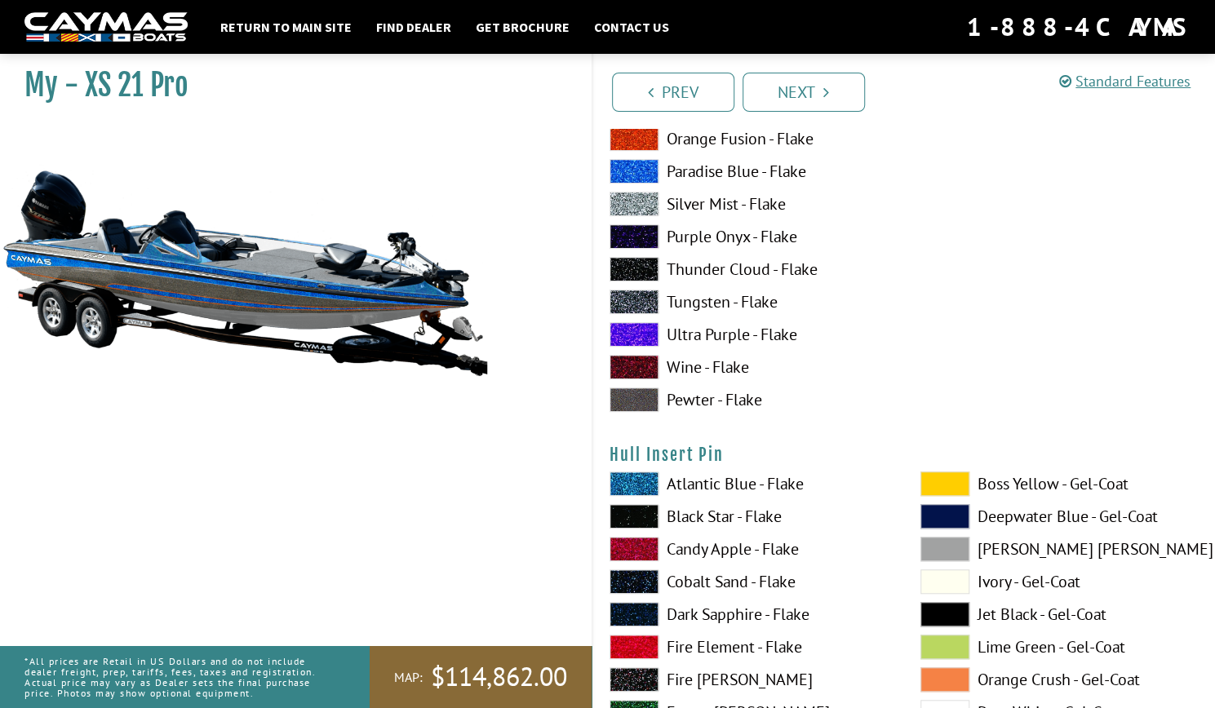
click at [951, 700] on span at bounding box center [944, 712] width 49 height 24
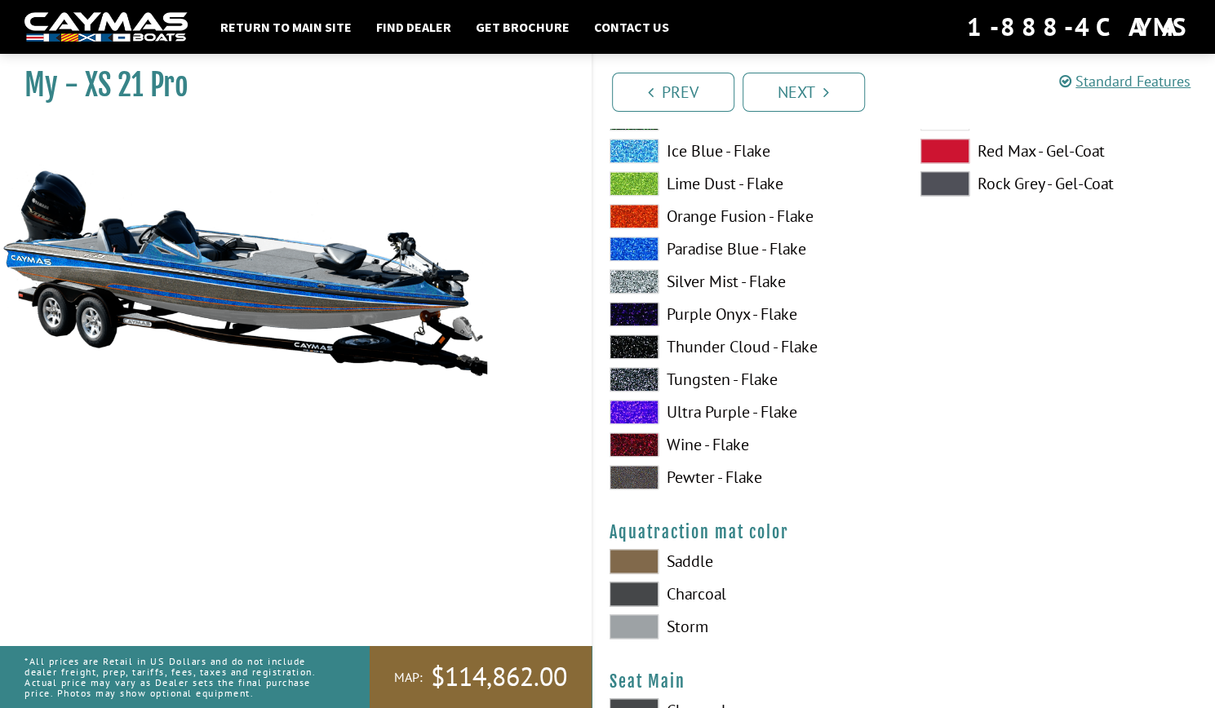
scroll to position [8299, 0]
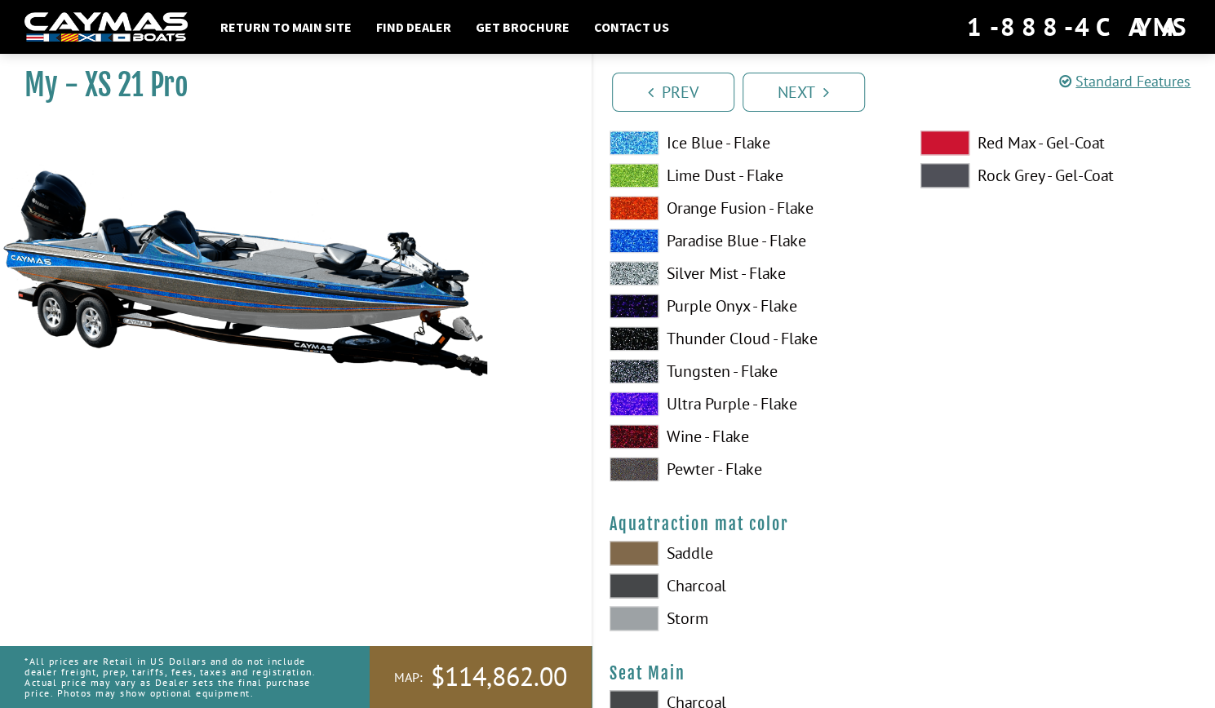
click at [650, 610] on span at bounding box center [634, 618] width 49 height 24
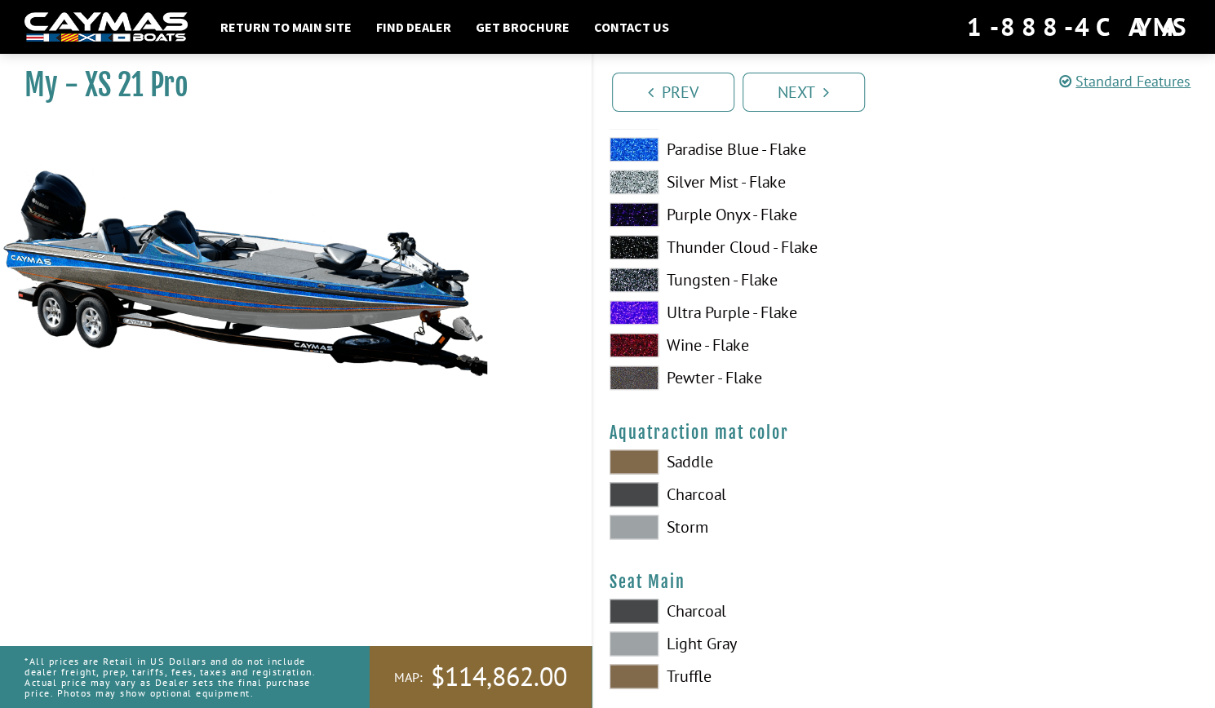
scroll to position [8462, 0]
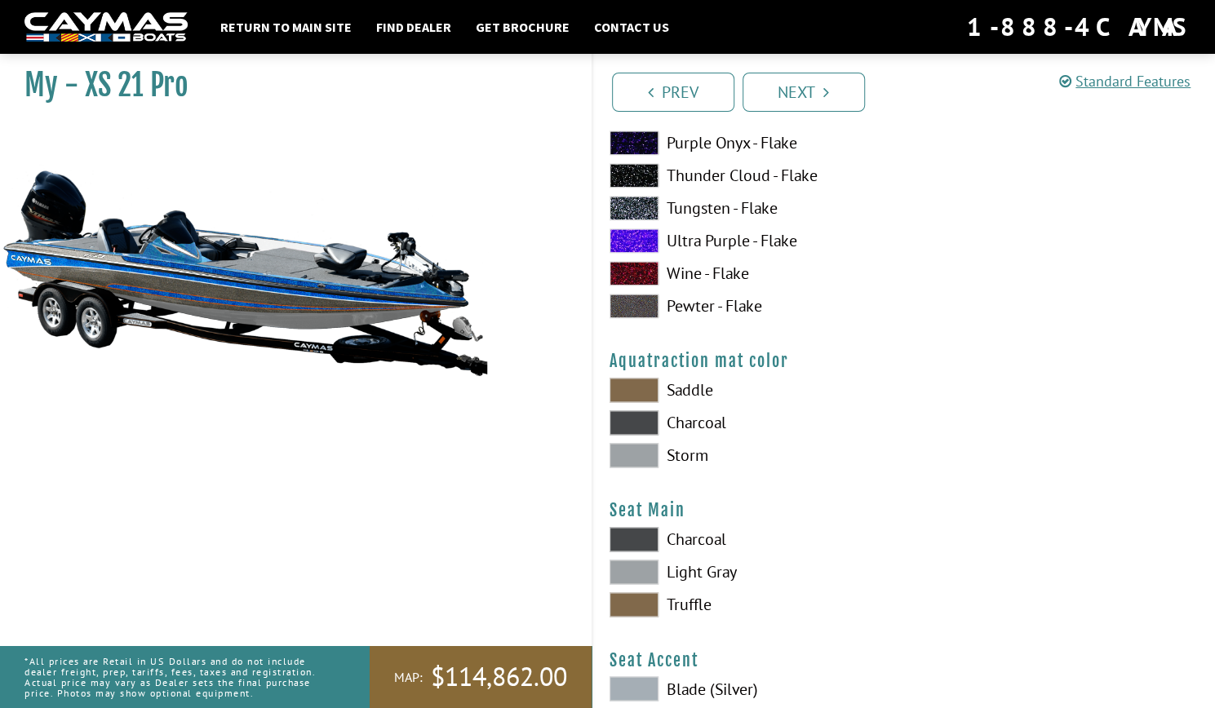
click at [641, 570] on span at bounding box center [634, 572] width 49 height 24
click at [641, 533] on span at bounding box center [634, 539] width 49 height 24
click at [638, 568] on span at bounding box center [634, 572] width 49 height 24
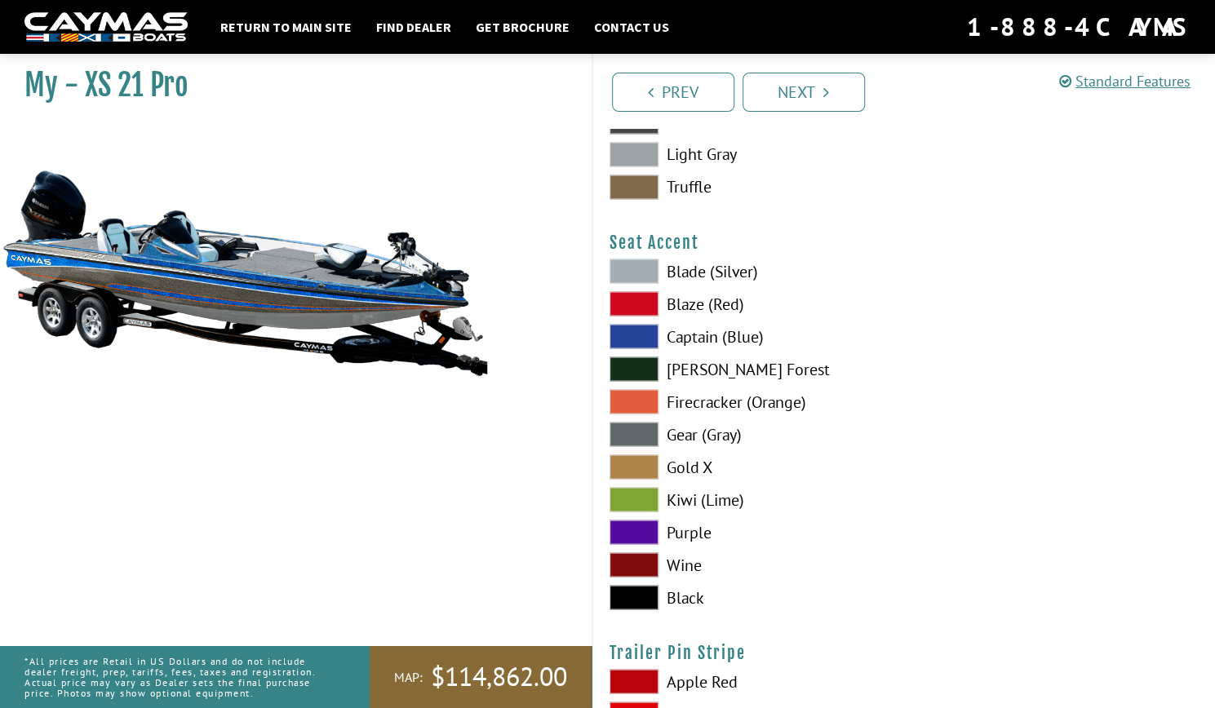
scroll to position [8888, 0]
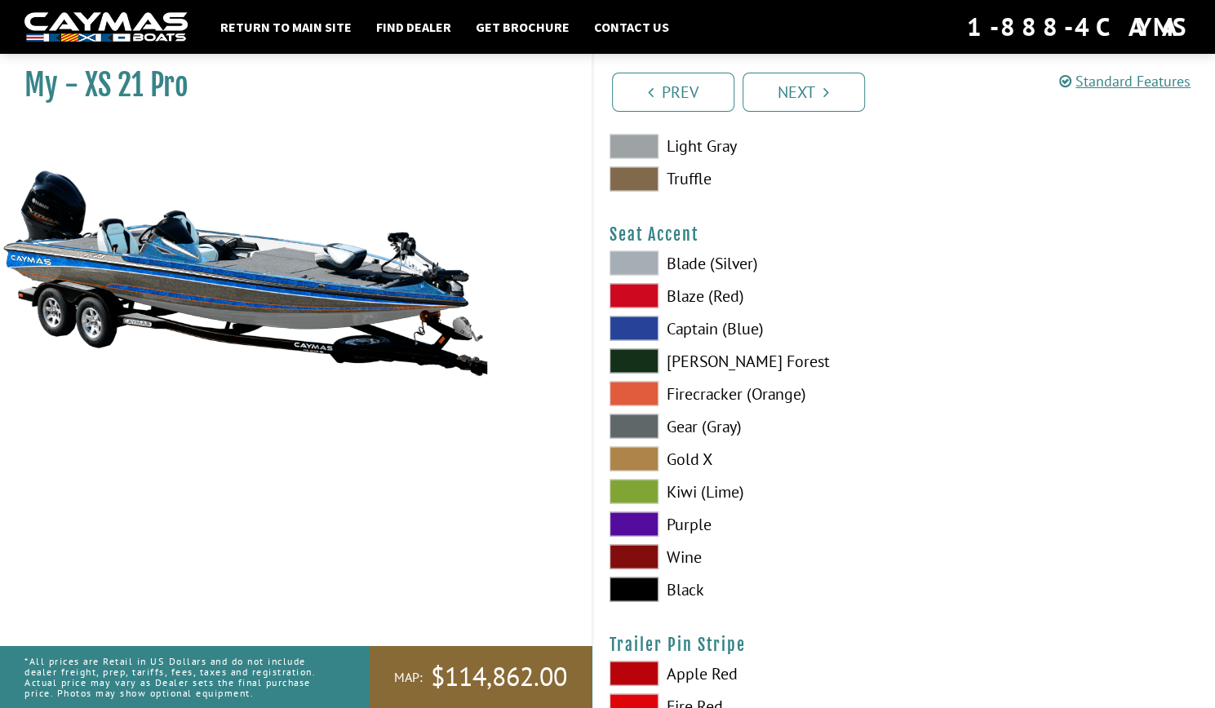
click at [647, 326] on span at bounding box center [634, 328] width 49 height 24
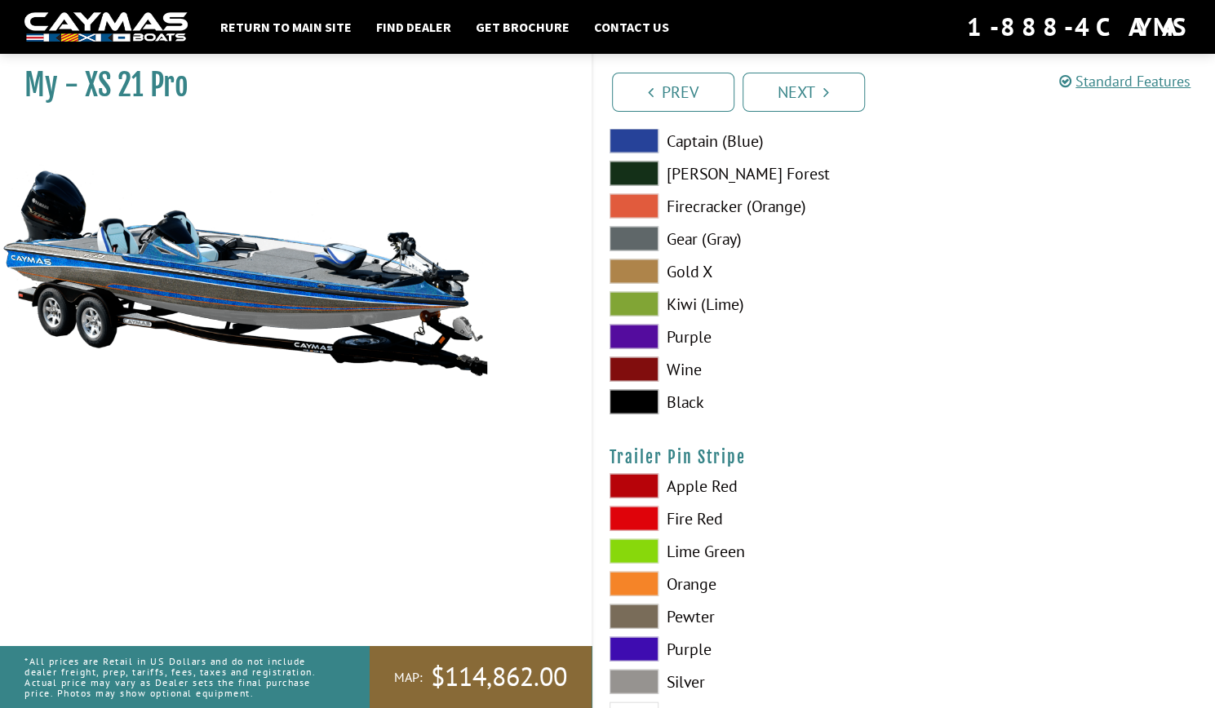
scroll to position [9234, 0]
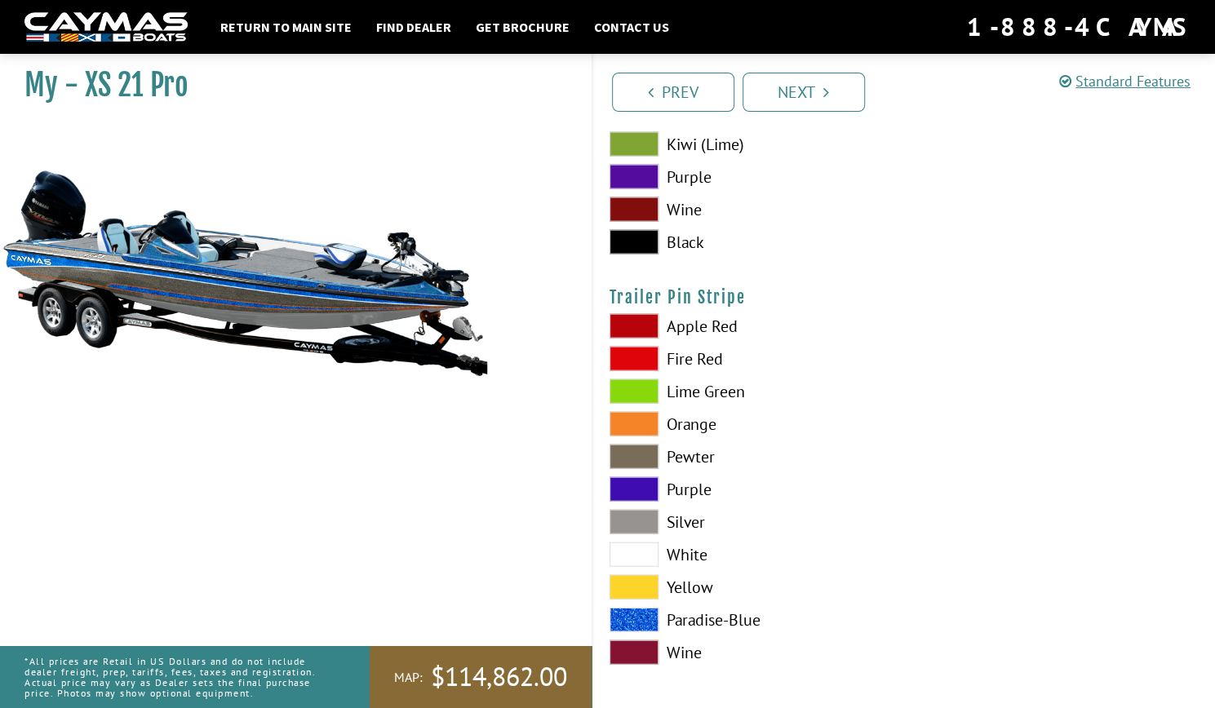
click at [640, 615] on span at bounding box center [634, 620] width 49 height 24
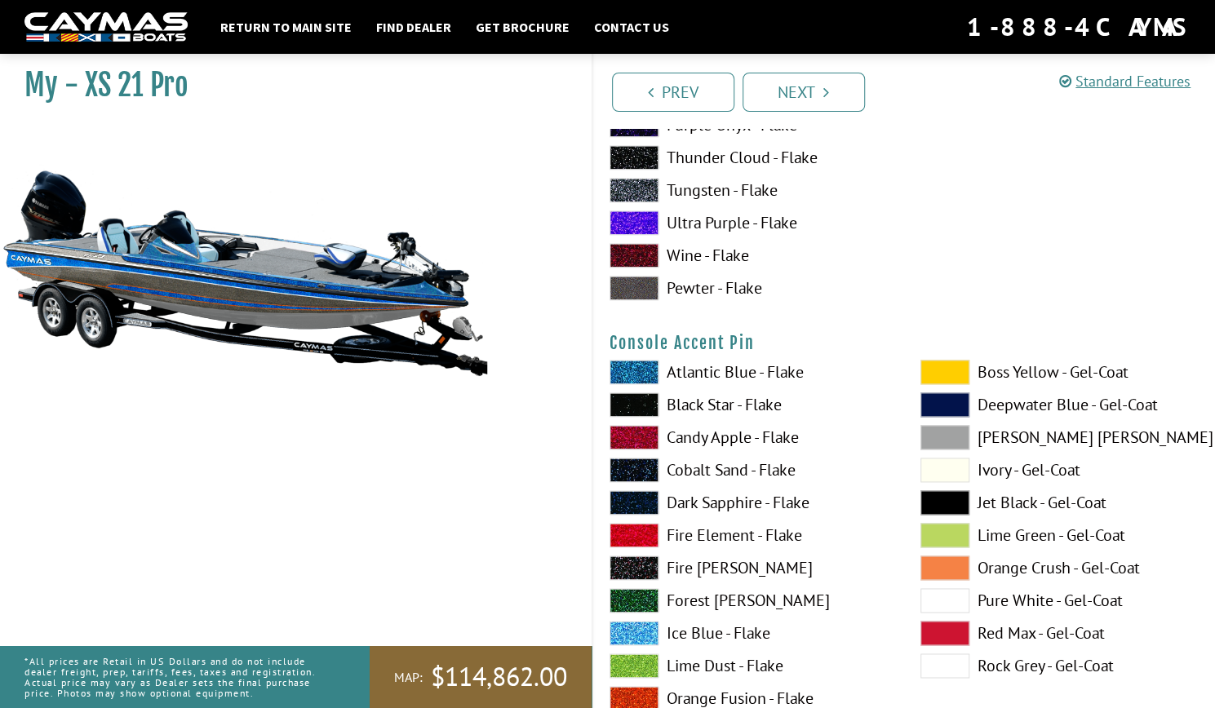
scroll to position [4720, 0]
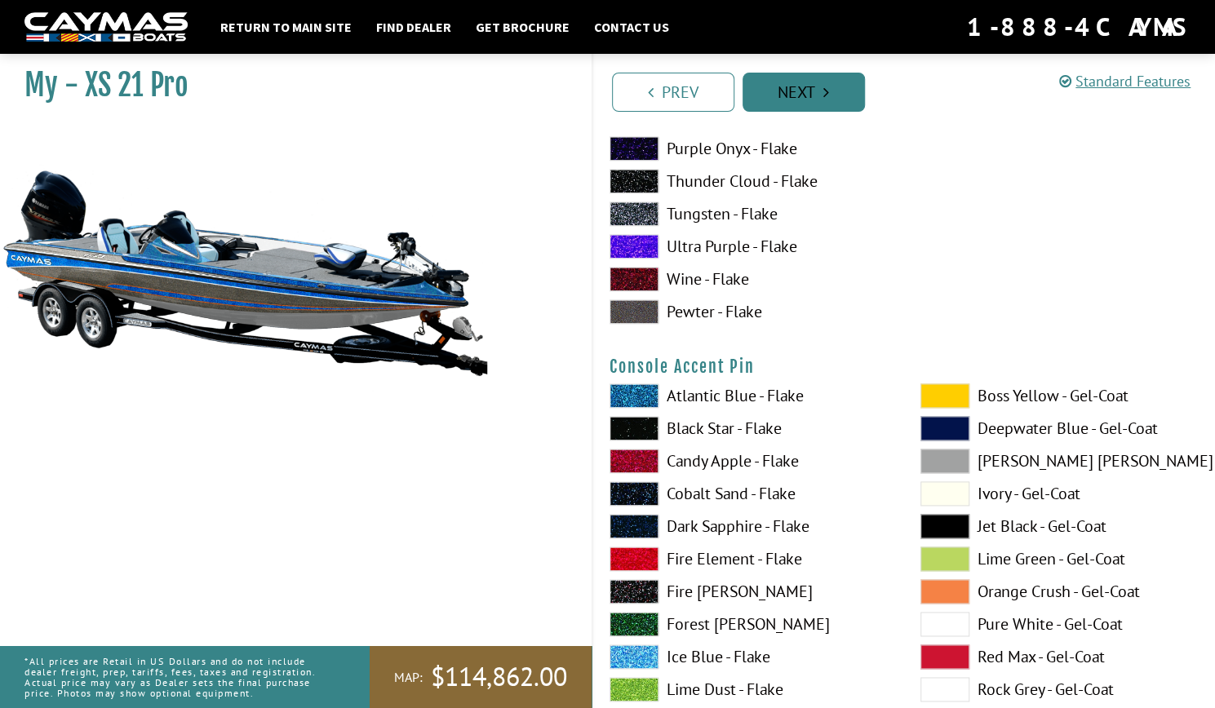
click at [793, 86] on link "Next" at bounding box center [804, 92] width 122 height 39
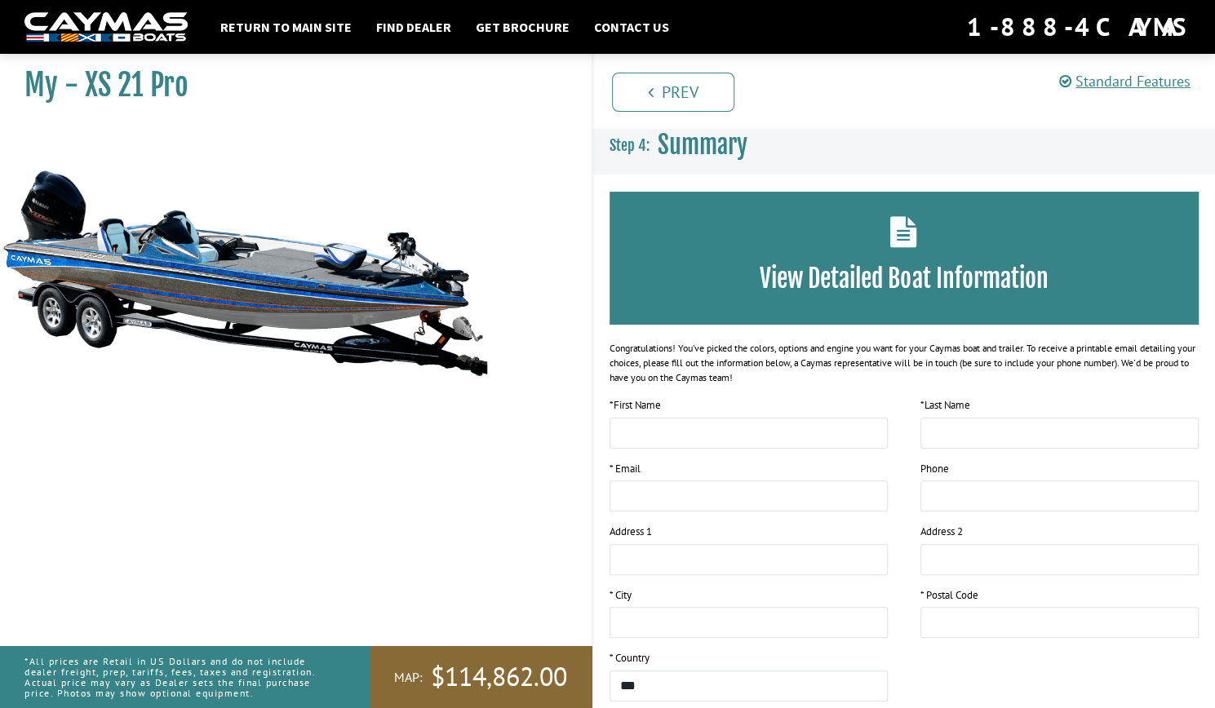
scroll to position [0, 0]
